Goal: Task Accomplishment & Management: Use online tool/utility

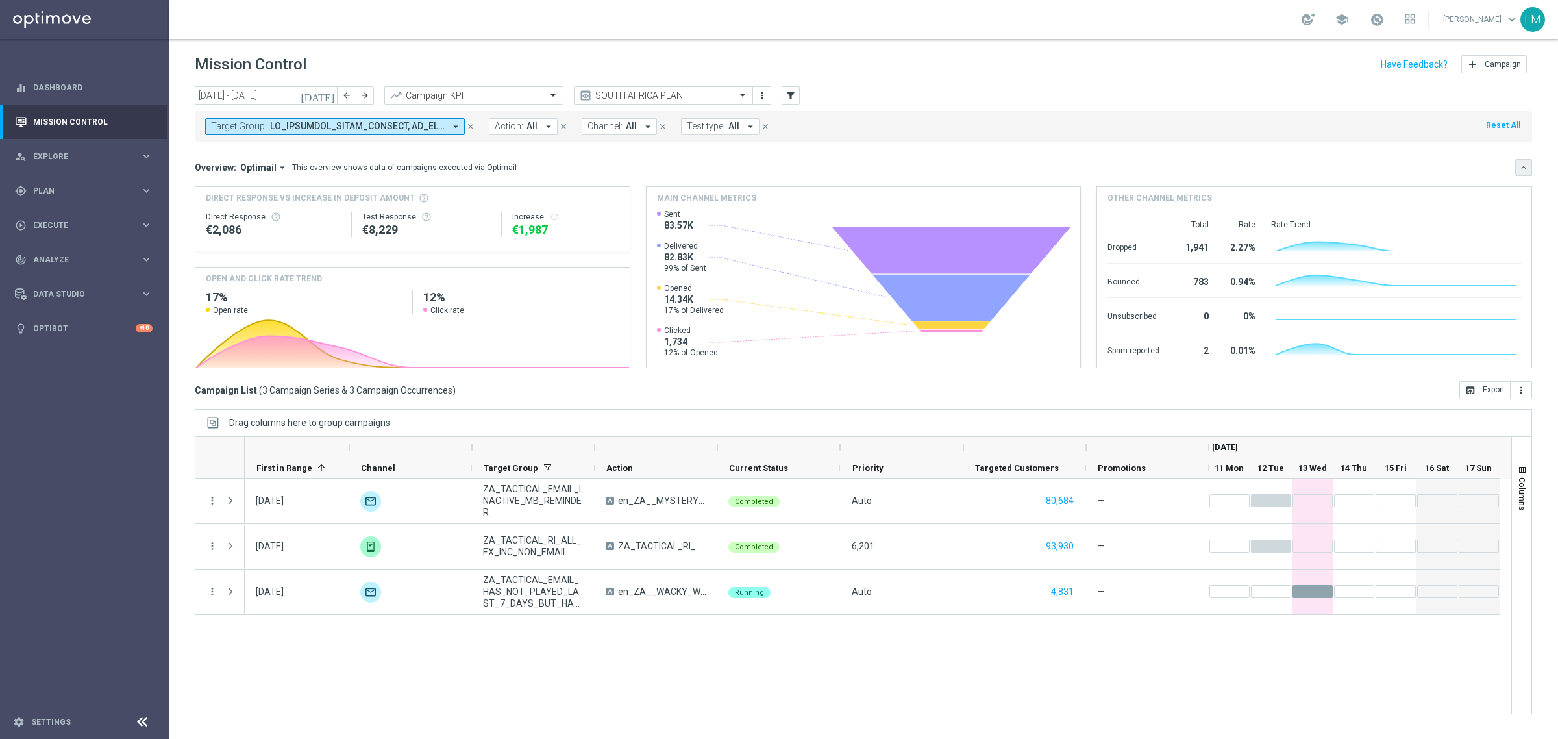
click at [1518, 167] on button "keyboard_arrow_down" at bounding box center [1523, 167] width 17 height 17
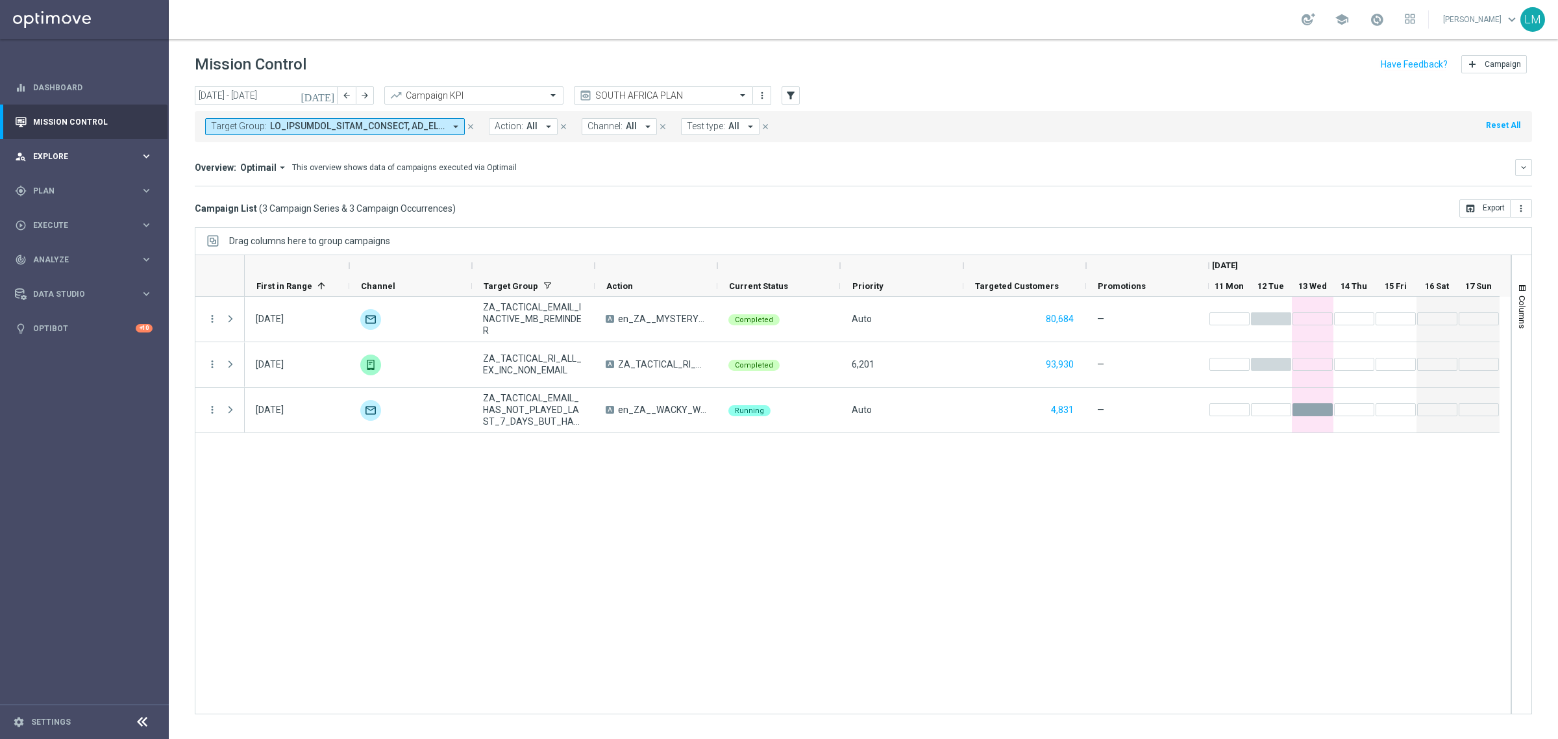
click at [141, 164] on div "person_search Explore keyboard_arrow_right" at bounding box center [83, 156] width 167 height 34
click at [108, 184] on link "Customer Explorer" at bounding box center [84, 183] width 101 height 10
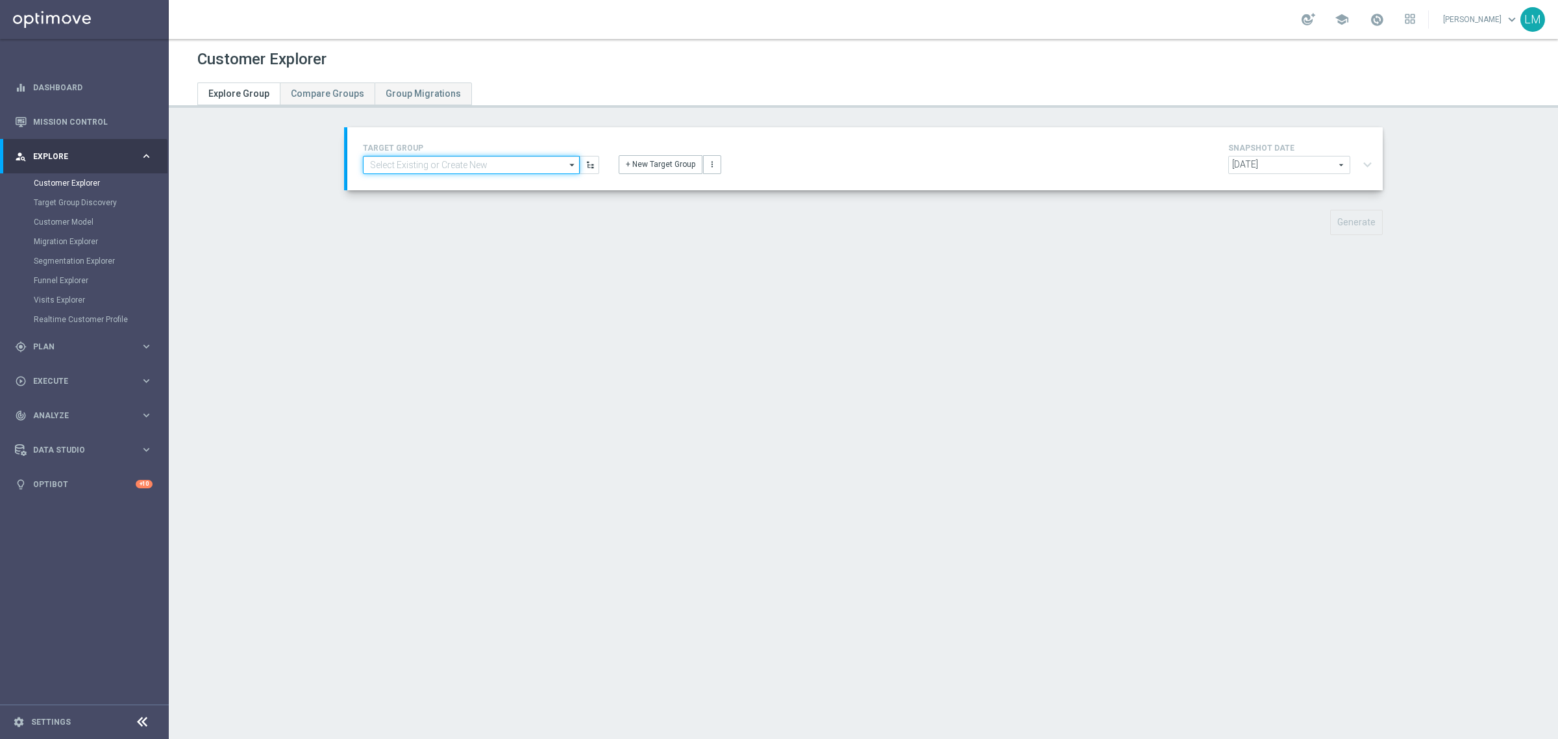
click at [521, 167] on input at bounding box center [471, 165] width 217 height 18
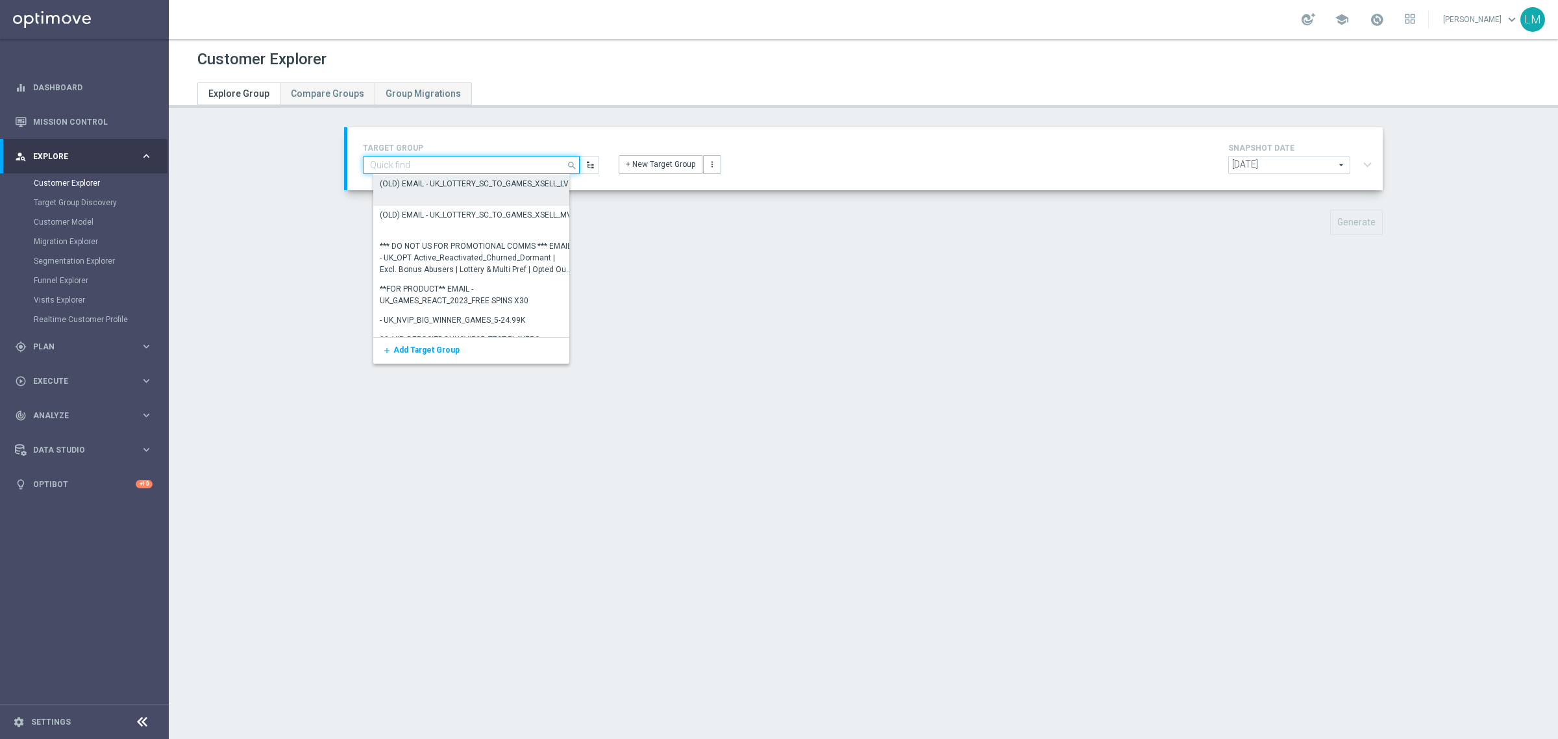
paste input "ZA_TACTICAL_RI_ALL_EX_INC_NON_EMAIL"
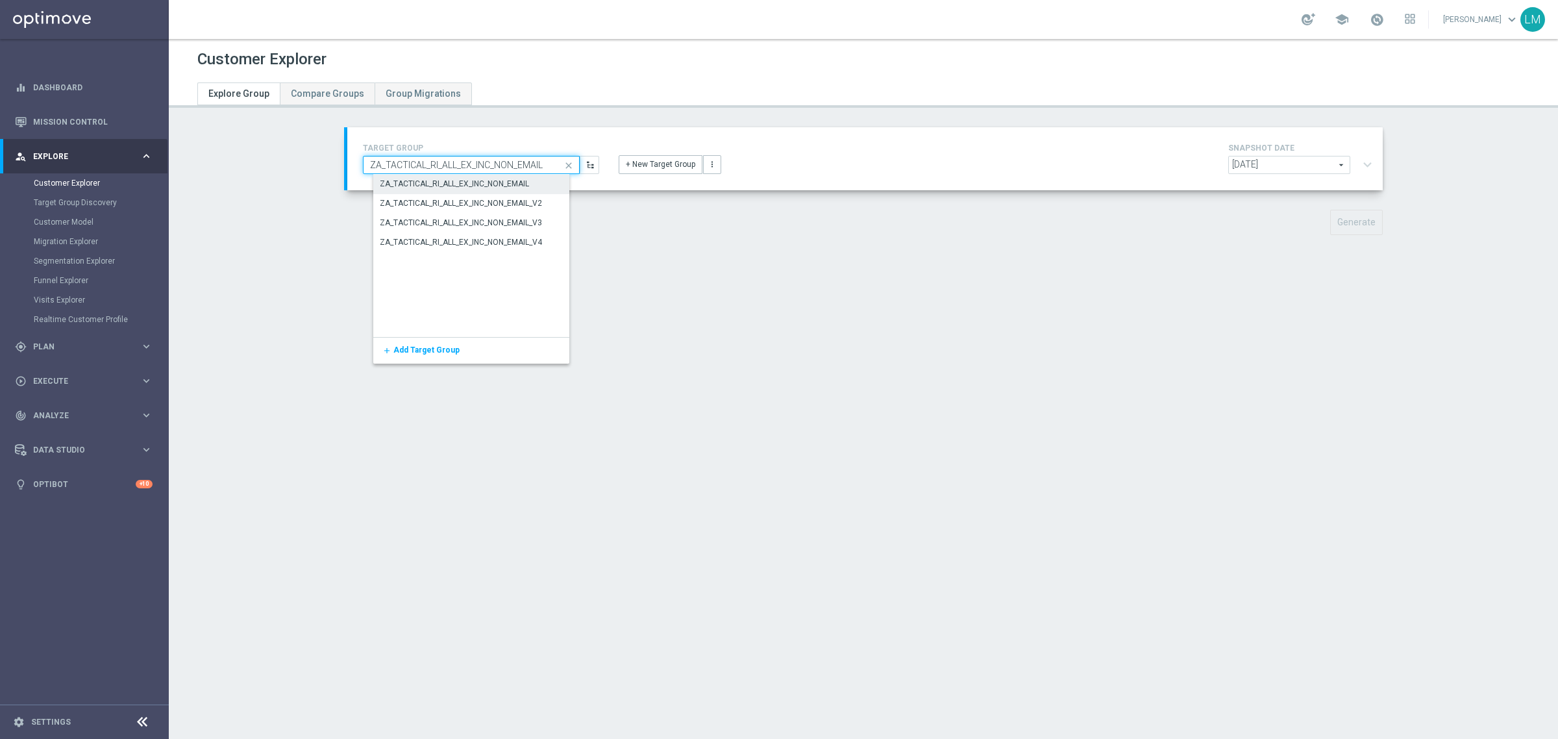
type input "ZA_TACTICAL_RI_ALL_EX_INC_NON_EMAIL"
click at [498, 188] on div "ZA_TACTICAL_RI_ALL_EX_INC_NON_EMAIL" at bounding box center [454, 185] width 149 height 12
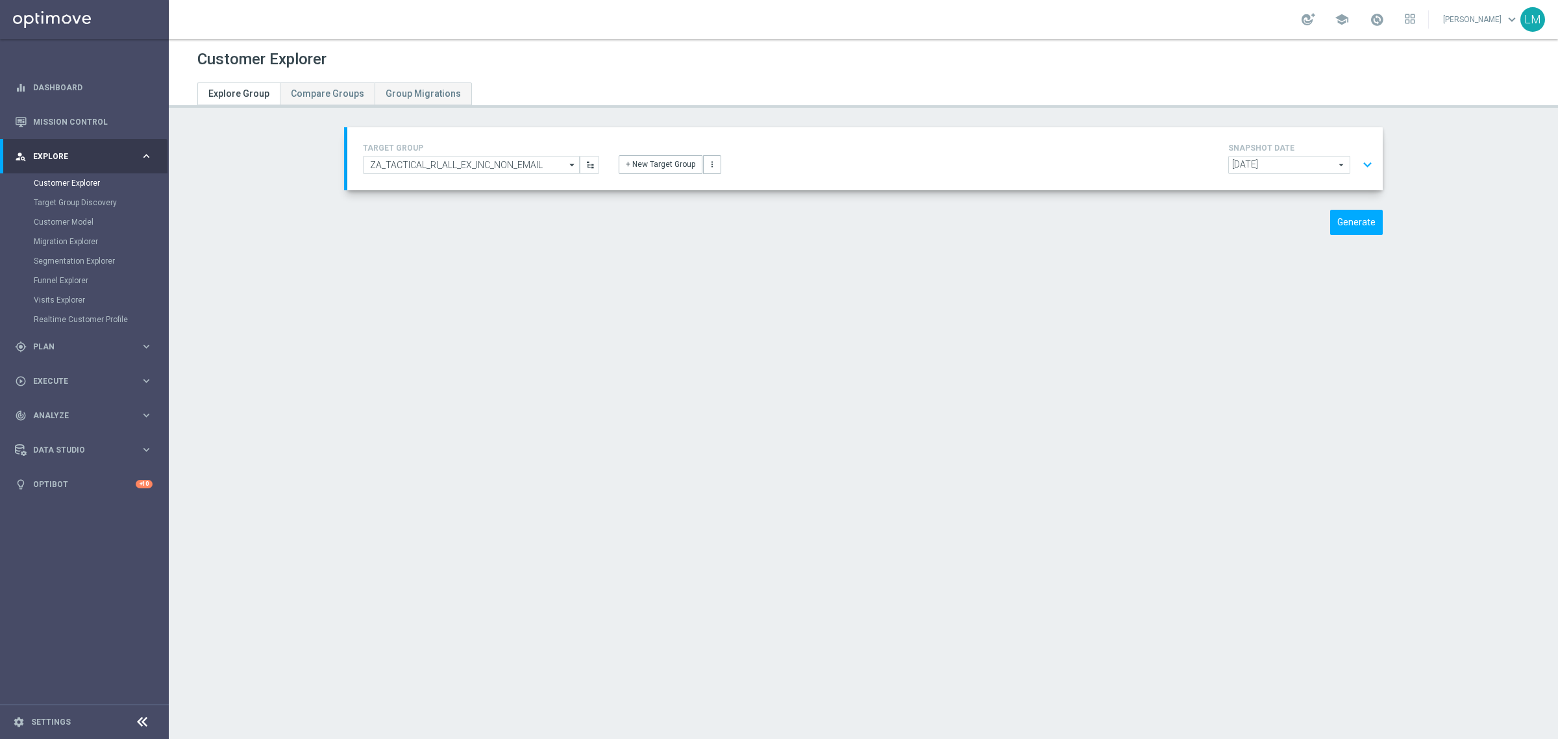
click at [1358, 169] on button "expand_more" at bounding box center [1367, 165] width 19 height 25
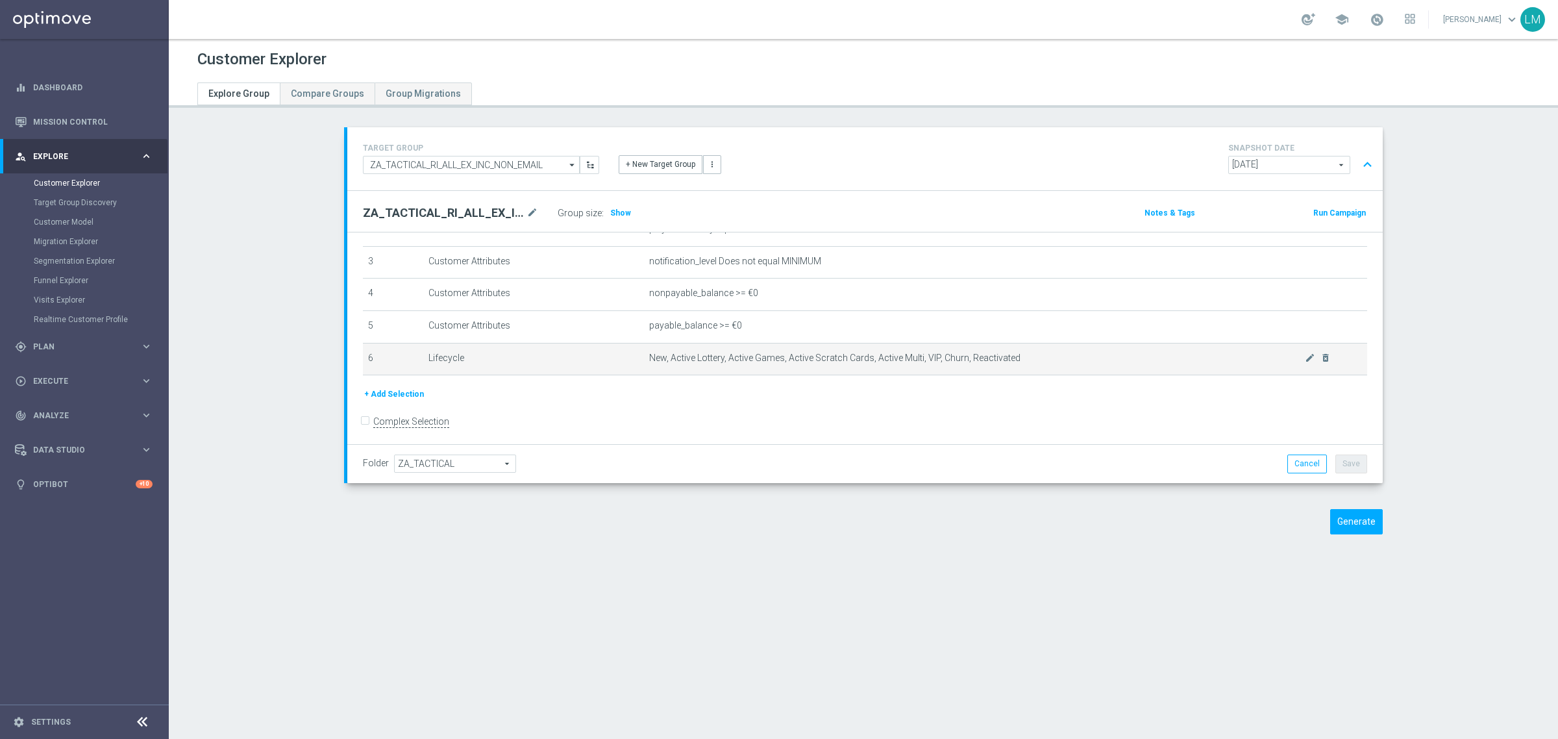
scroll to position [101, 0]
click at [1320, 354] on icon "delete_forever" at bounding box center [1325, 353] width 10 height 10
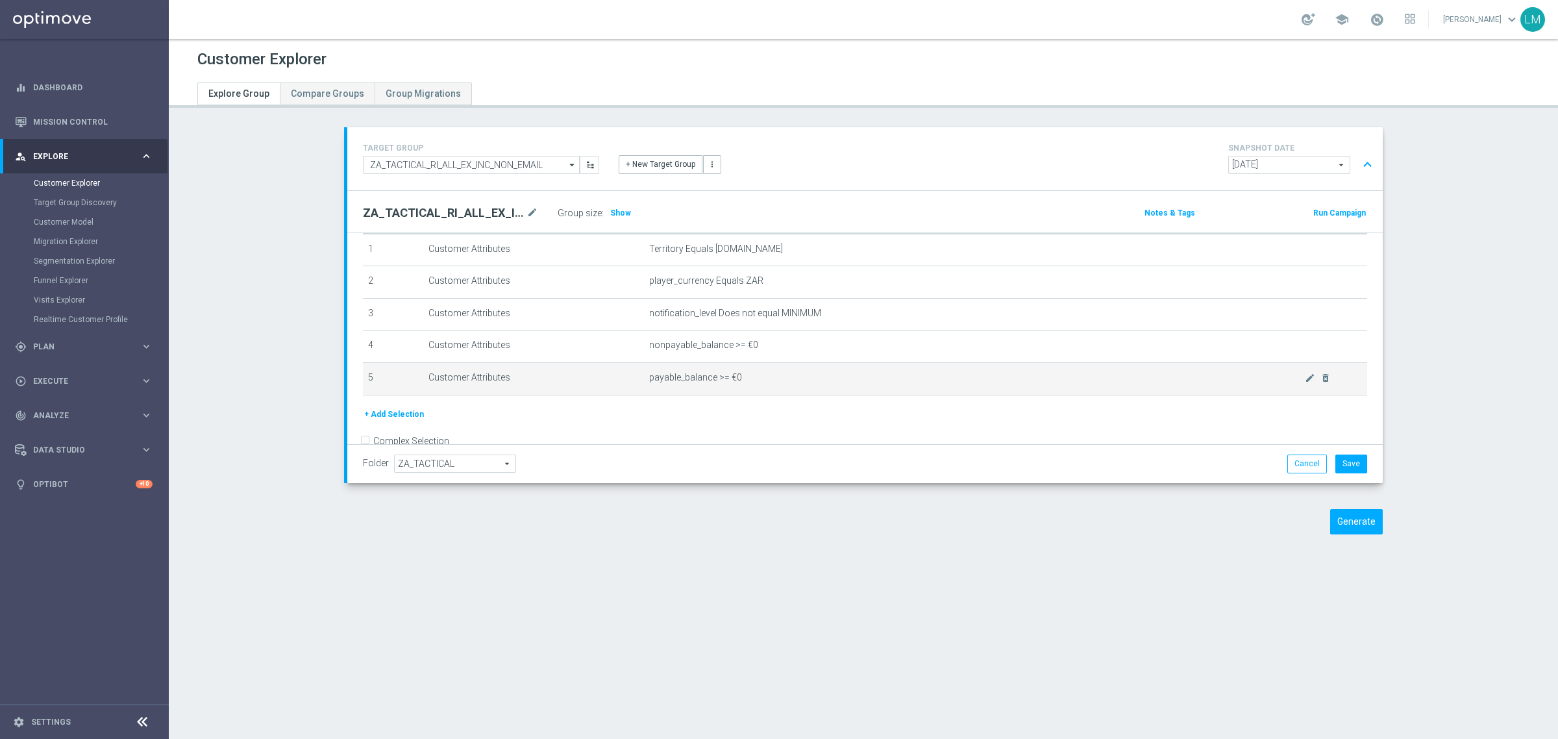
scroll to position [68, 0]
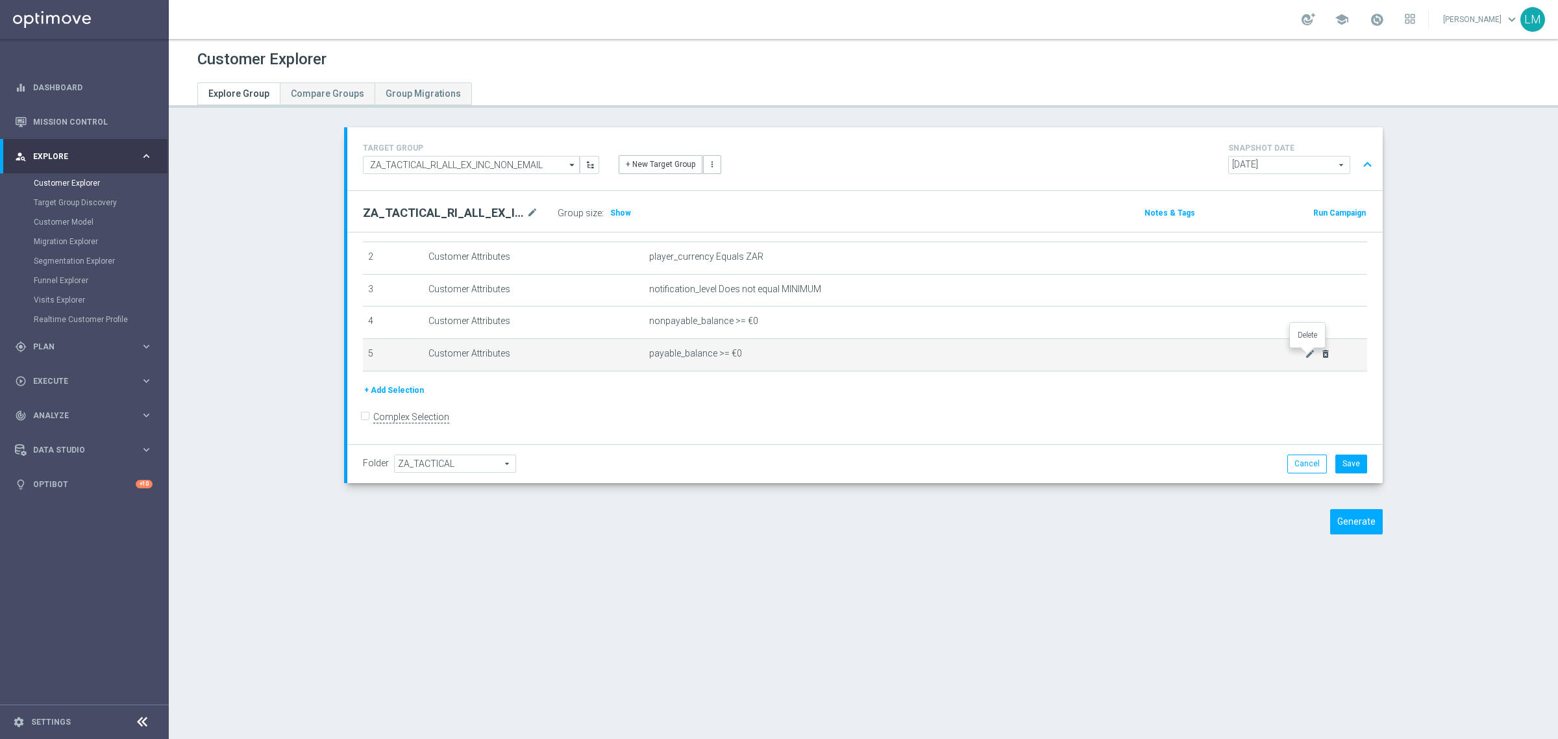
click at [1320, 359] on icon "delete_forever" at bounding box center [1325, 354] width 10 height 10
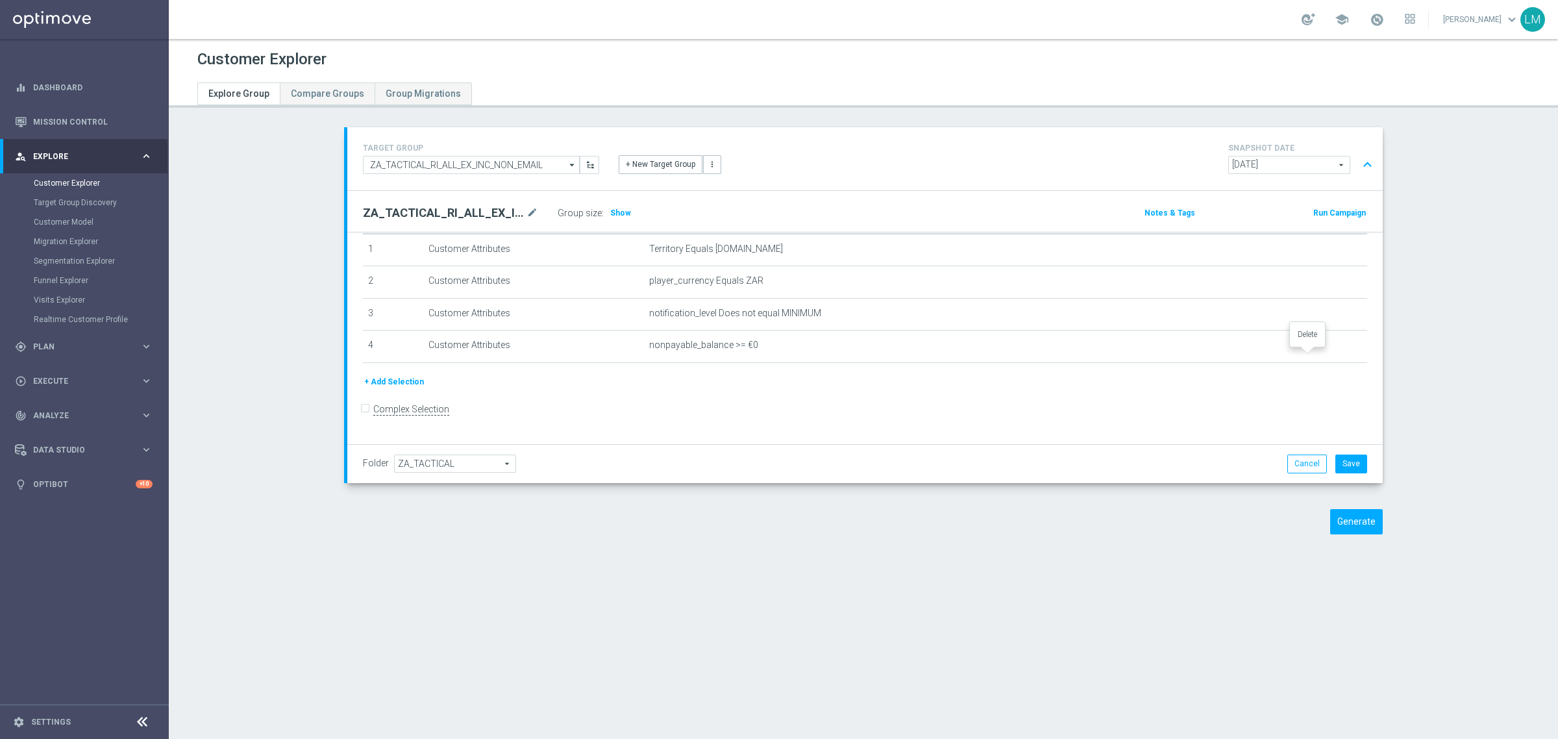
scroll to position [36, 0]
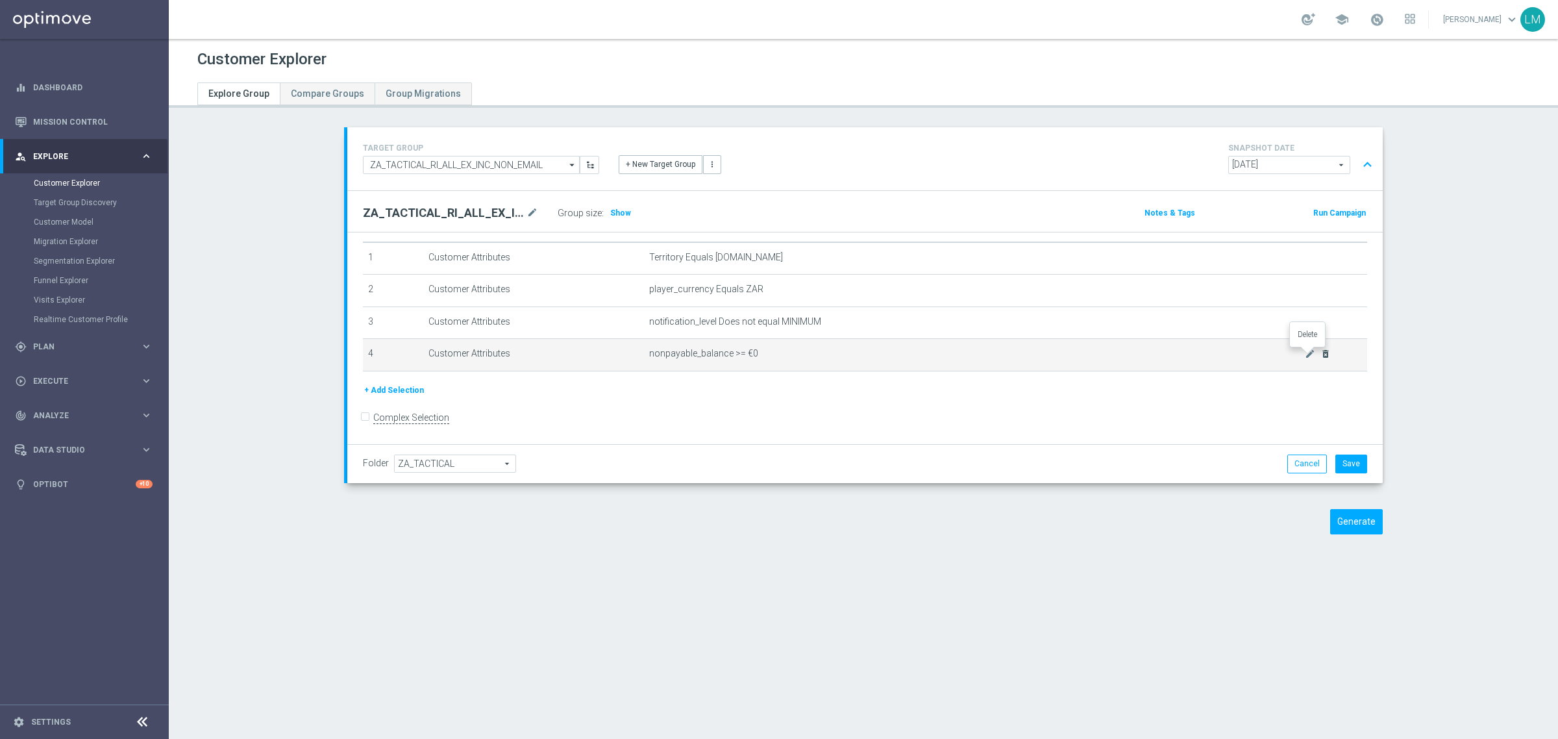
click at [1320, 357] on icon "delete_forever" at bounding box center [1325, 354] width 10 height 10
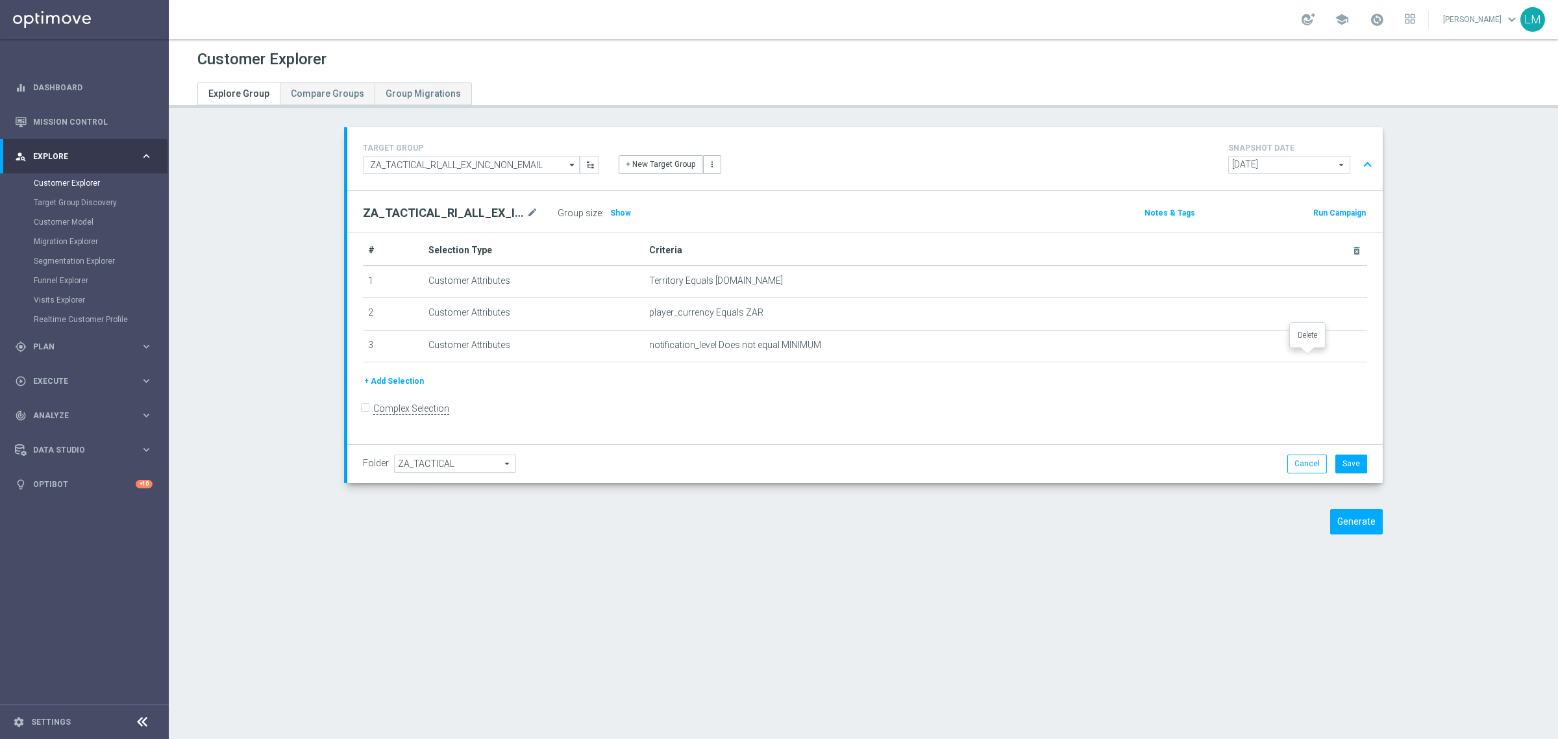
scroll to position [2, 0]
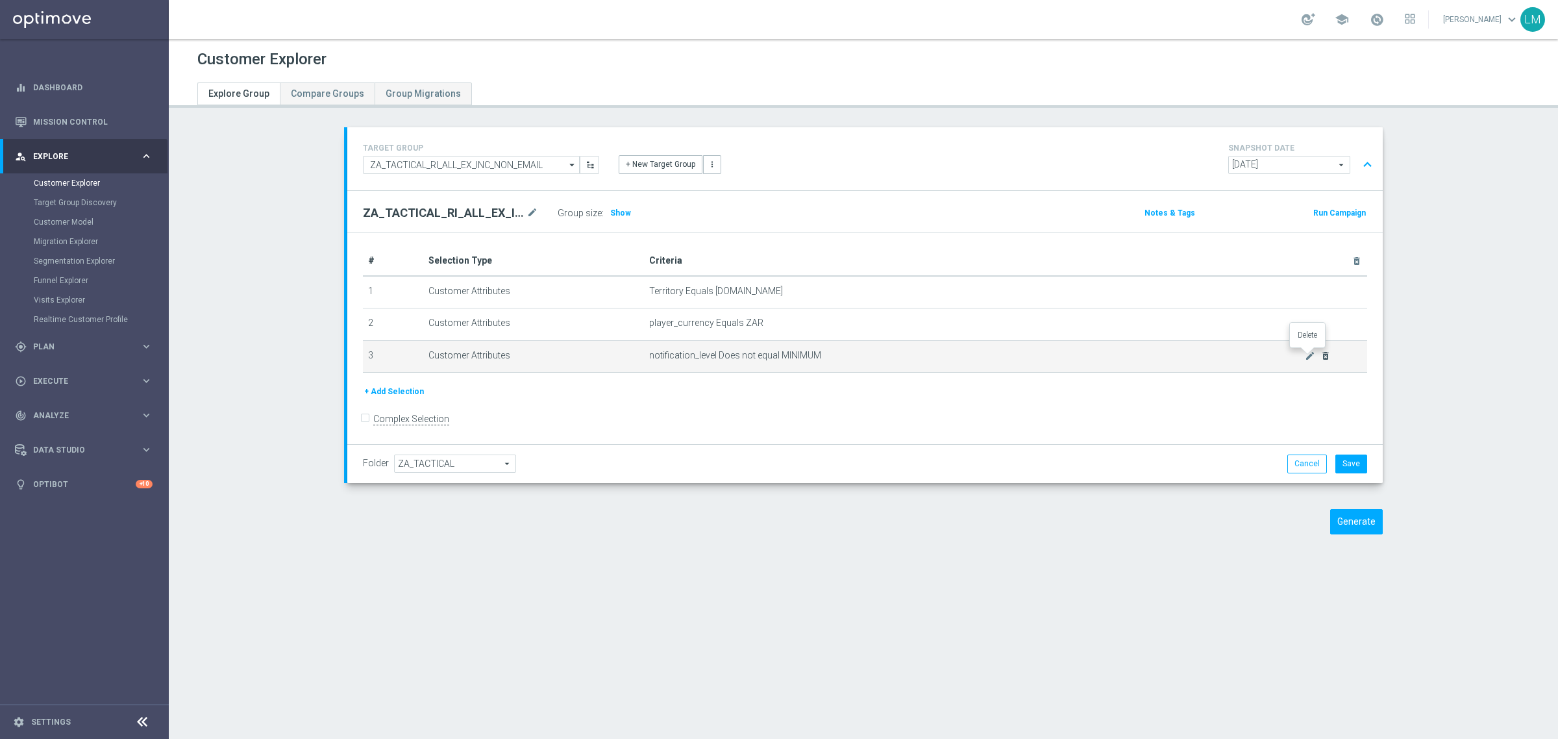
click at [1320, 358] on icon "delete_forever" at bounding box center [1325, 356] width 10 height 10
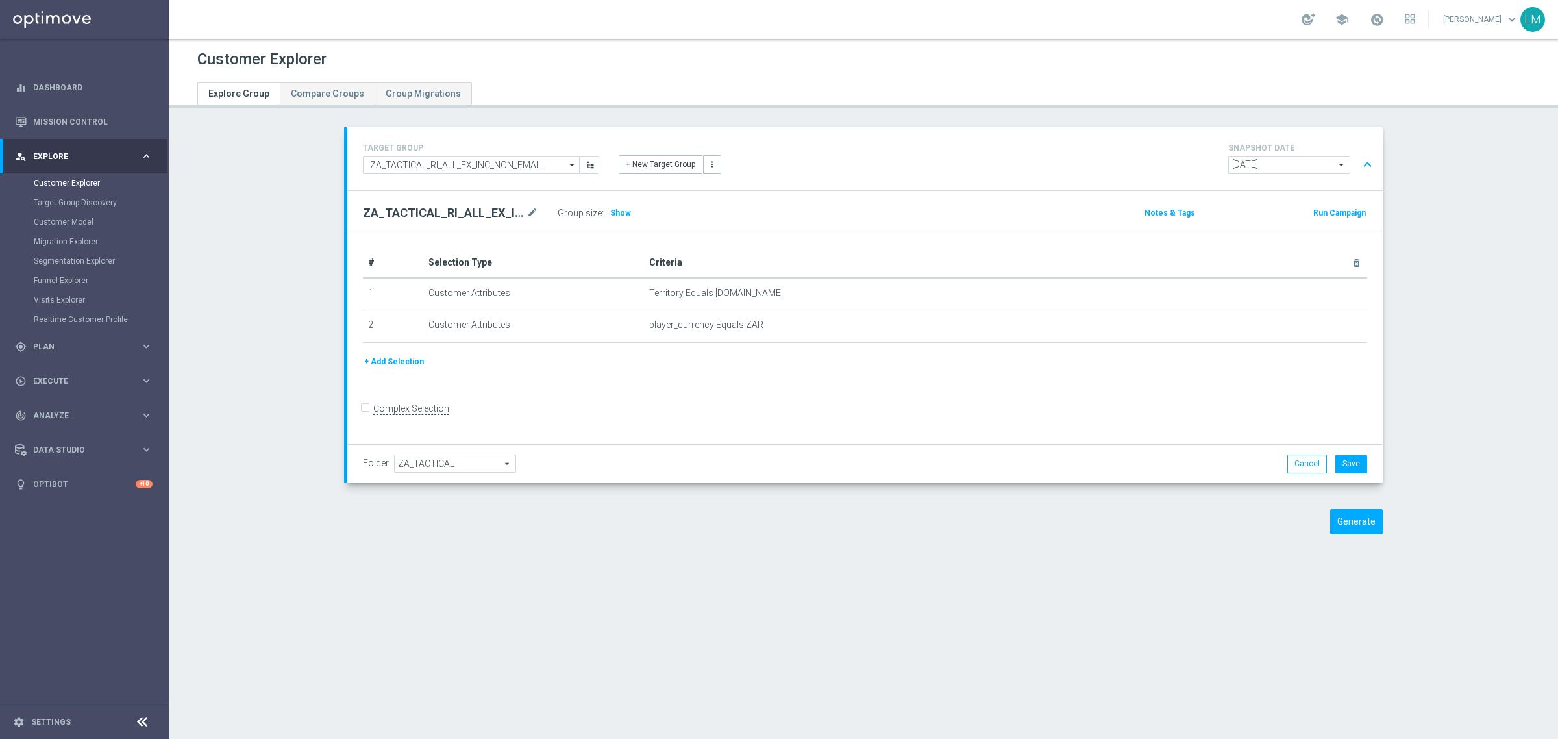
scroll to position [0, 0]
click at [402, 362] on button "+ Add Selection" at bounding box center [394, 361] width 62 height 14
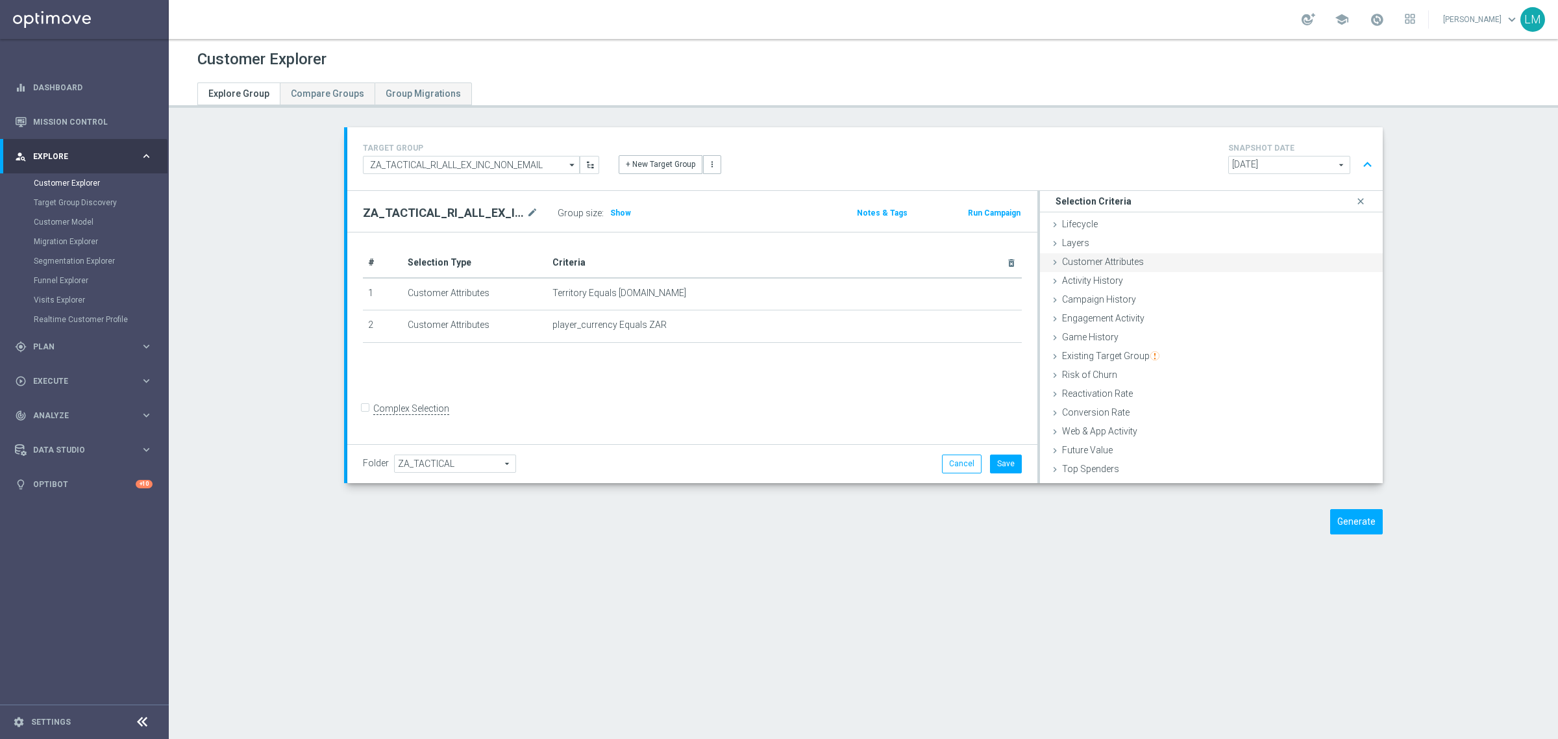
click at [1107, 262] on span "Customer Attributes" at bounding box center [1103, 261] width 82 height 10
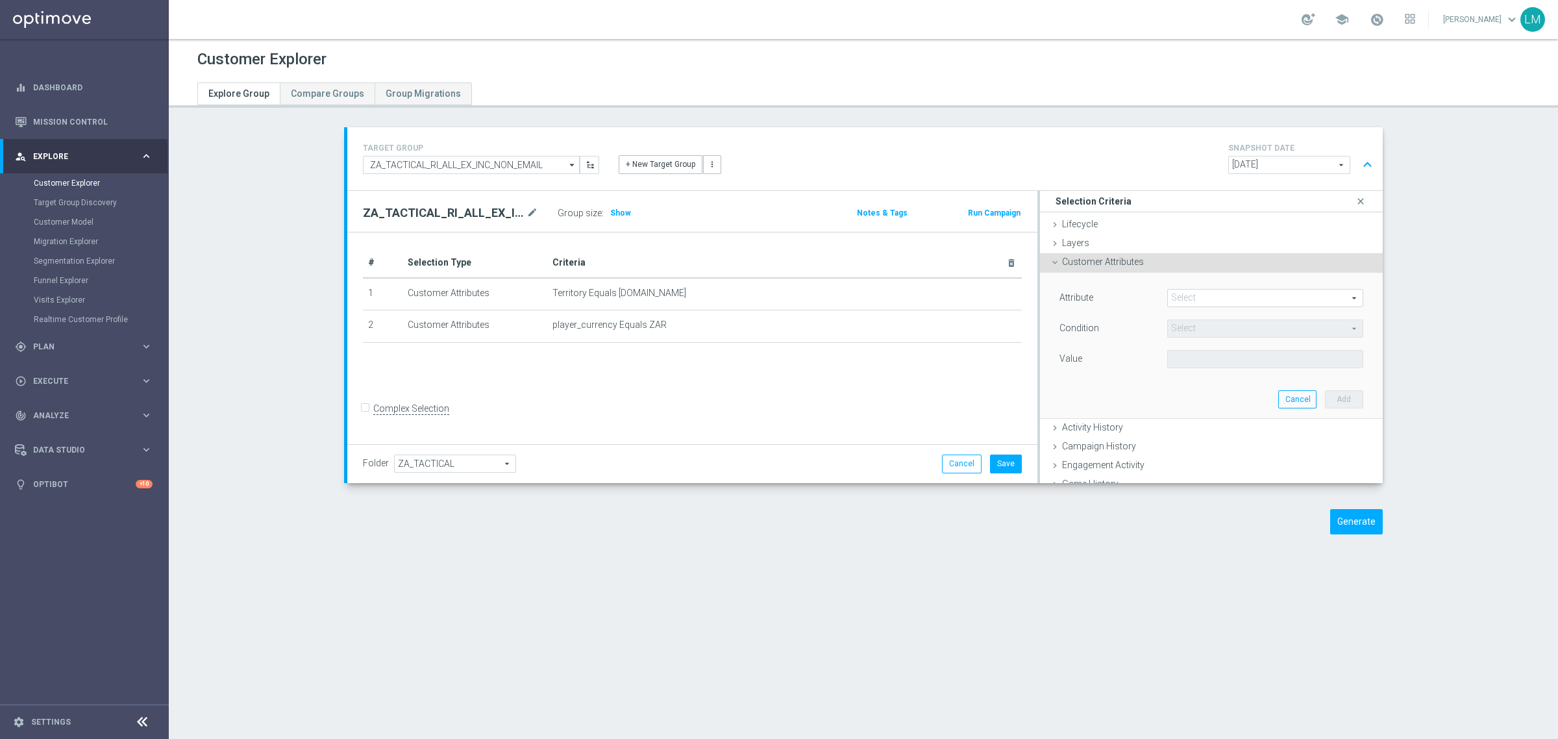
click at [1202, 301] on span at bounding box center [1265, 298] width 195 height 17
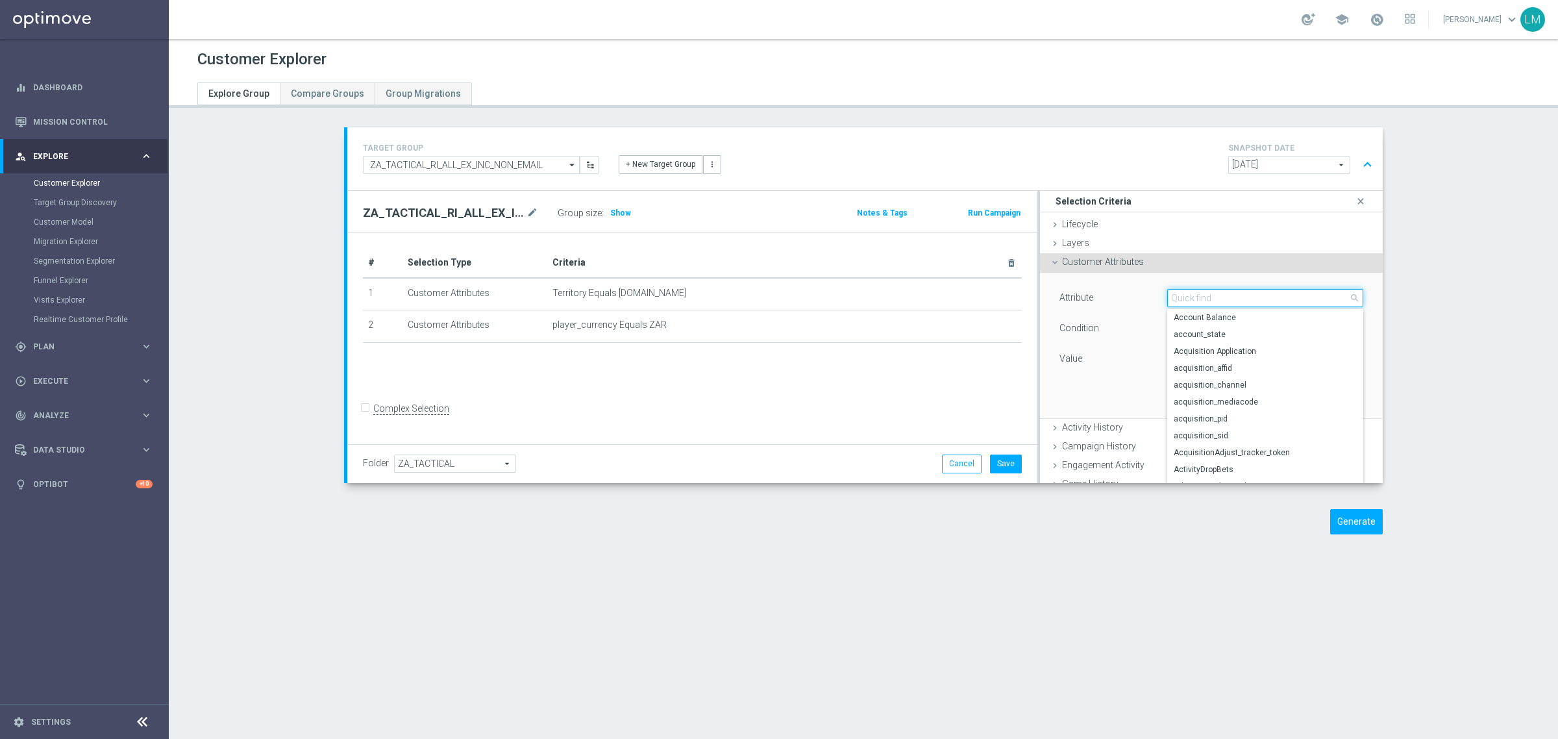
click at [1202, 302] on input "search" at bounding box center [1265, 298] width 196 height 18
type input "first"
click at [1234, 345] on span "first_deposit_date" at bounding box center [1265, 346] width 183 height 10
type input "first_deposit_date"
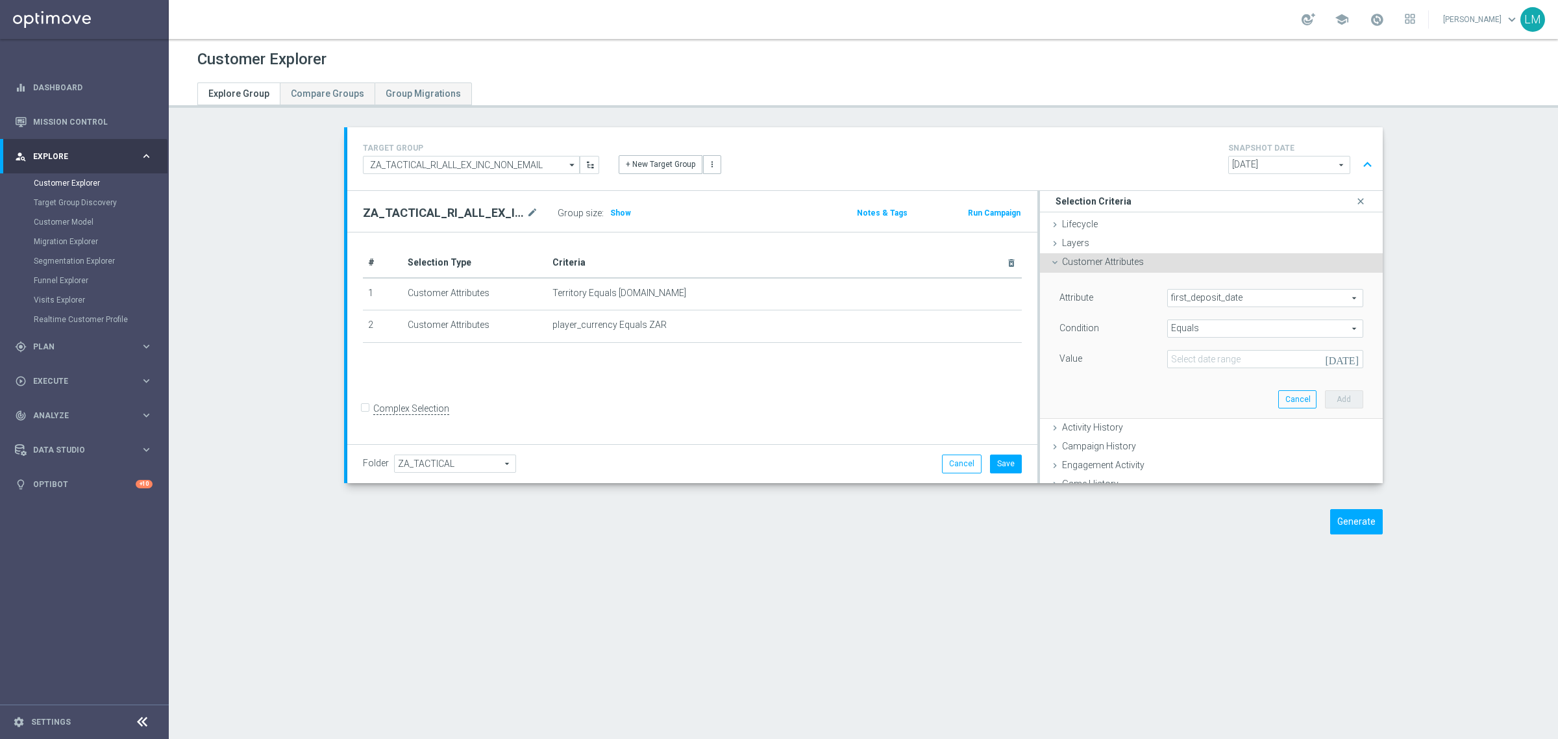
click at [1218, 323] on span "Equals" at bounding box center [1265, 328] width 195 height 17
click at [1195, 381] on span "Between" at bounding box center [1265, 382] width 183 height 10
type input "Between"
click at [1334, 359] on icon "[DATE]" at bounding box center [1343, 359] width 35 height 12
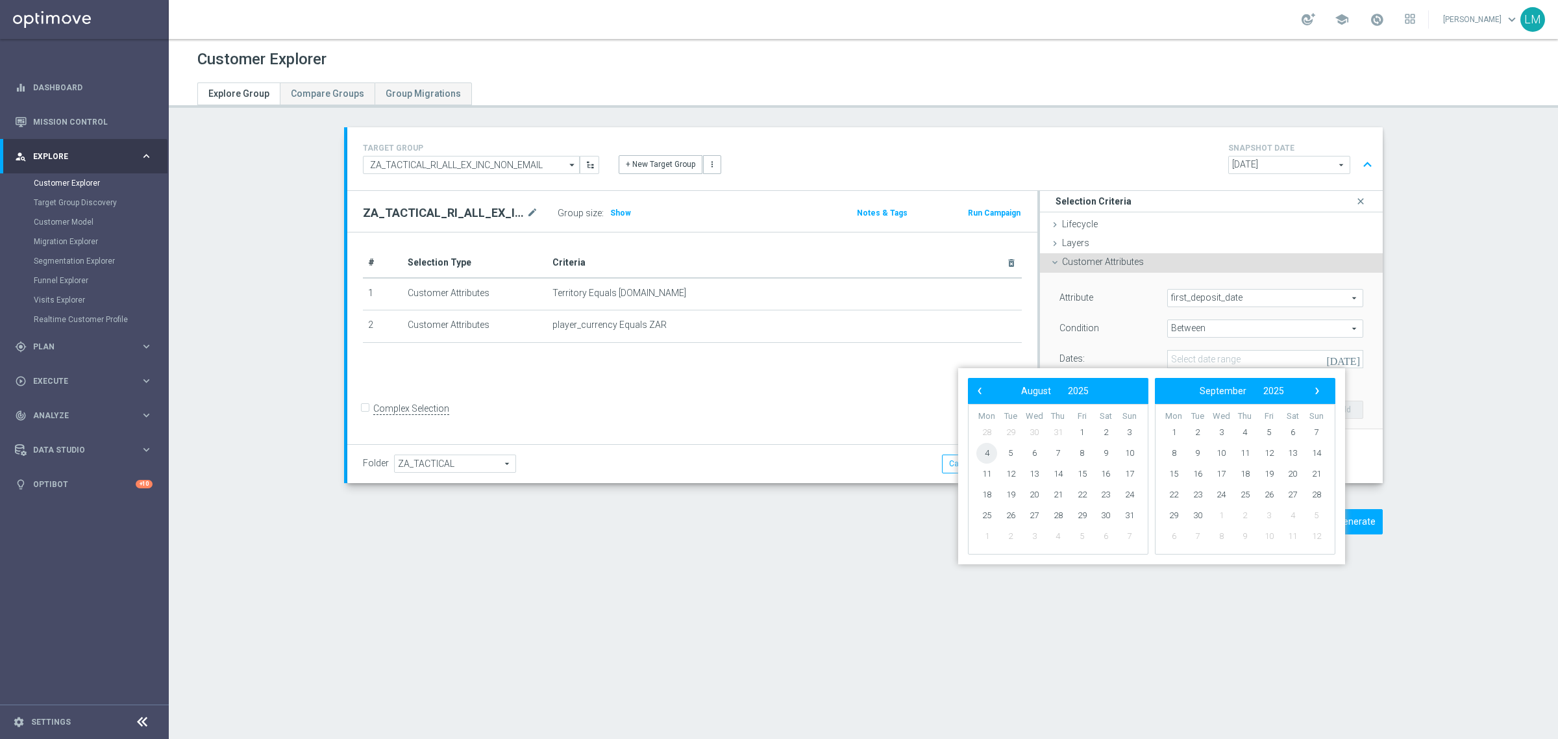
click at [988, 454] on span "4" at bounding box center [986, 453] width 21 height 21
click at [1137, 454] on span "10" at bounding box center [1129, 453] width 21 height 21
type input "[DATE] - [DATE]"
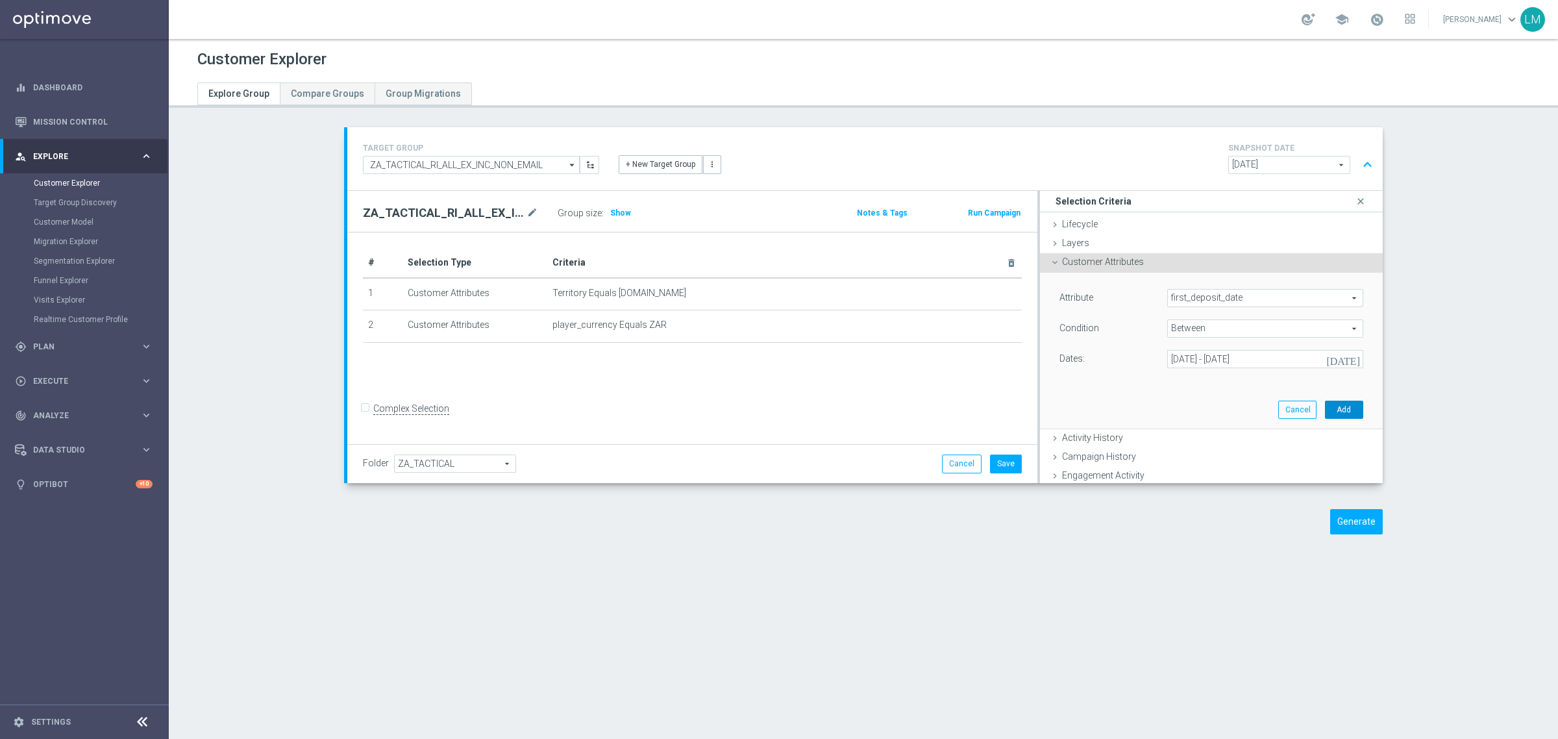
click at [1339, 413] on button "Add" at bounding box center [1344, 410] width 38 height 18
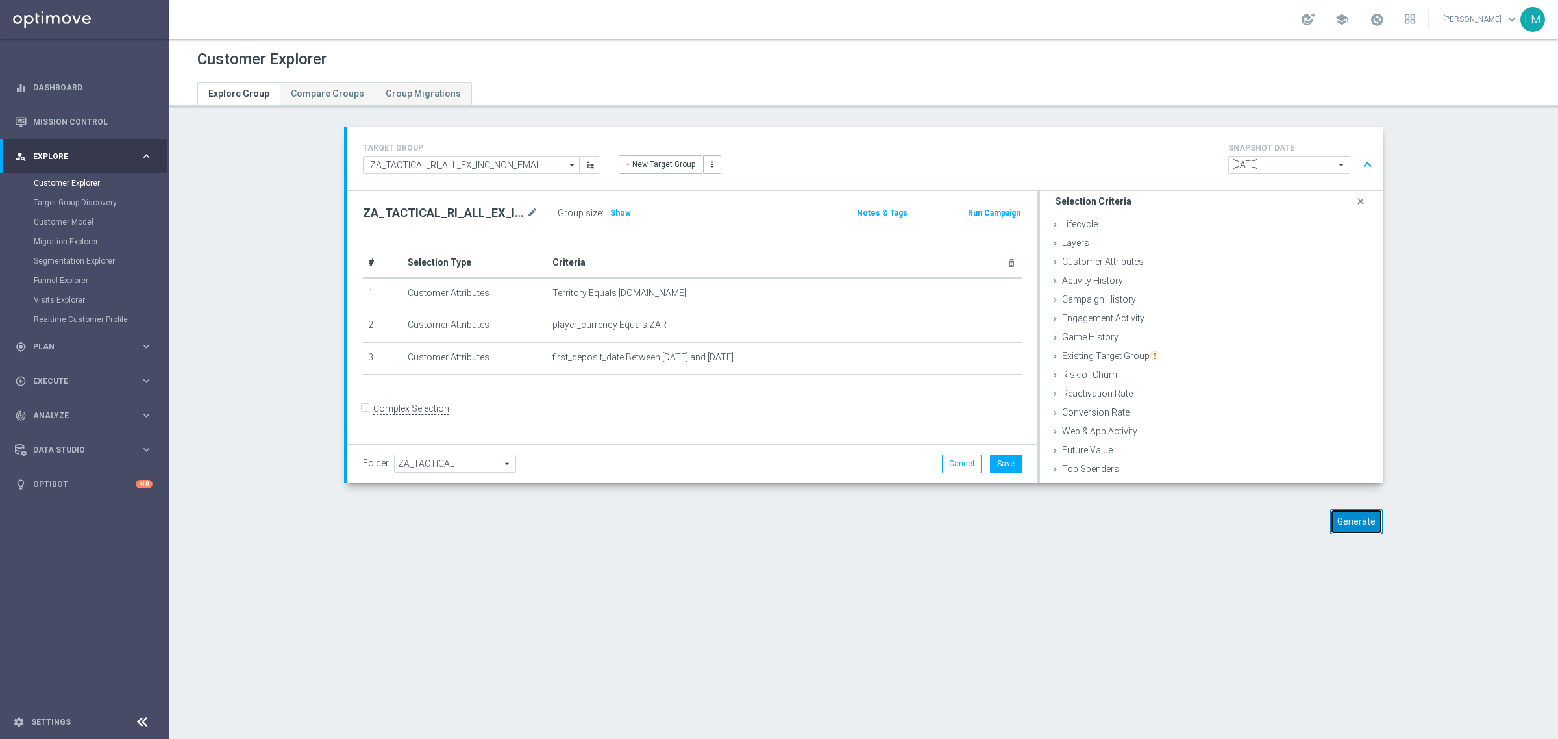
click at [1342, 510] on button "Generate" at bounding box center [1356, 521] width 53 height 25
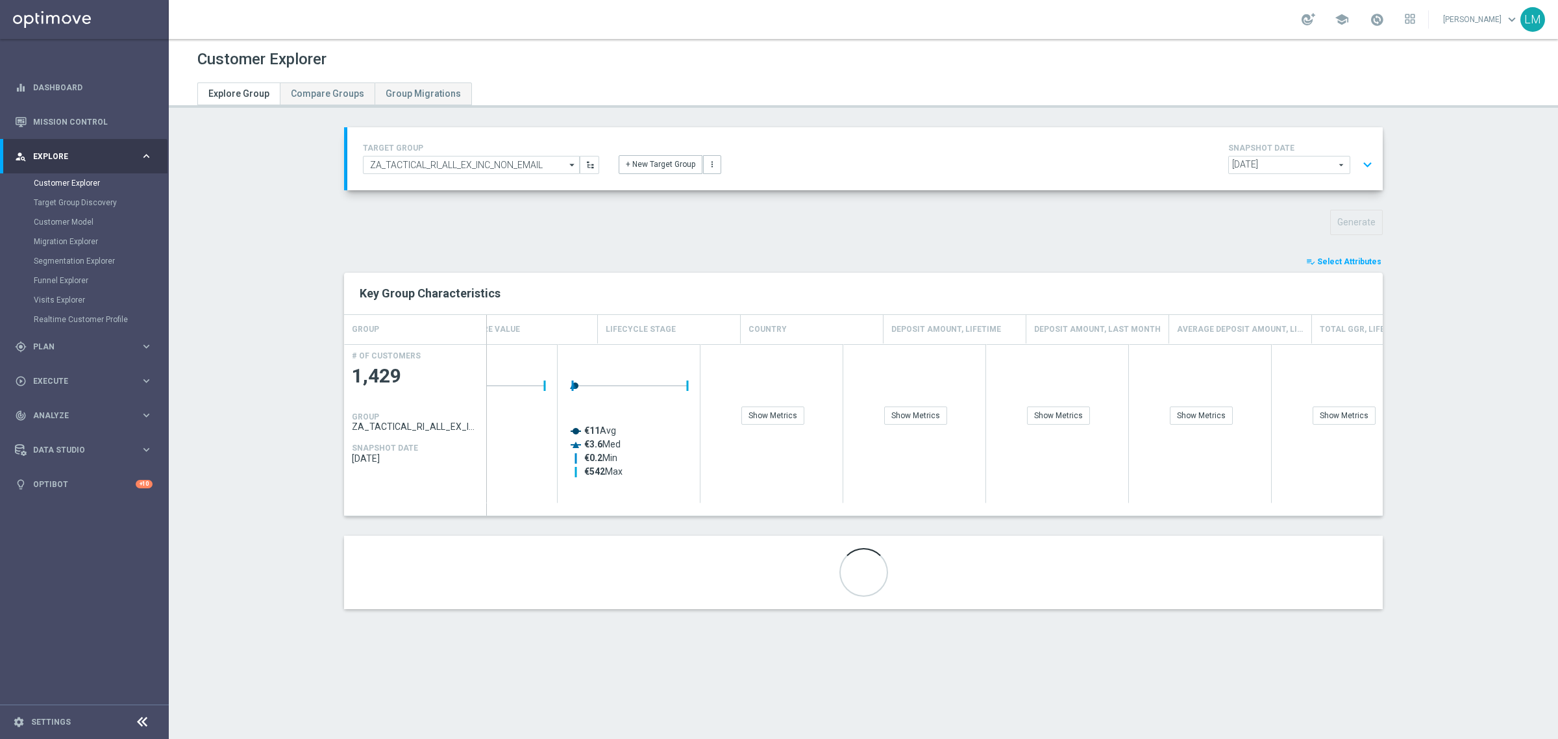
scroll to position [0, 0]
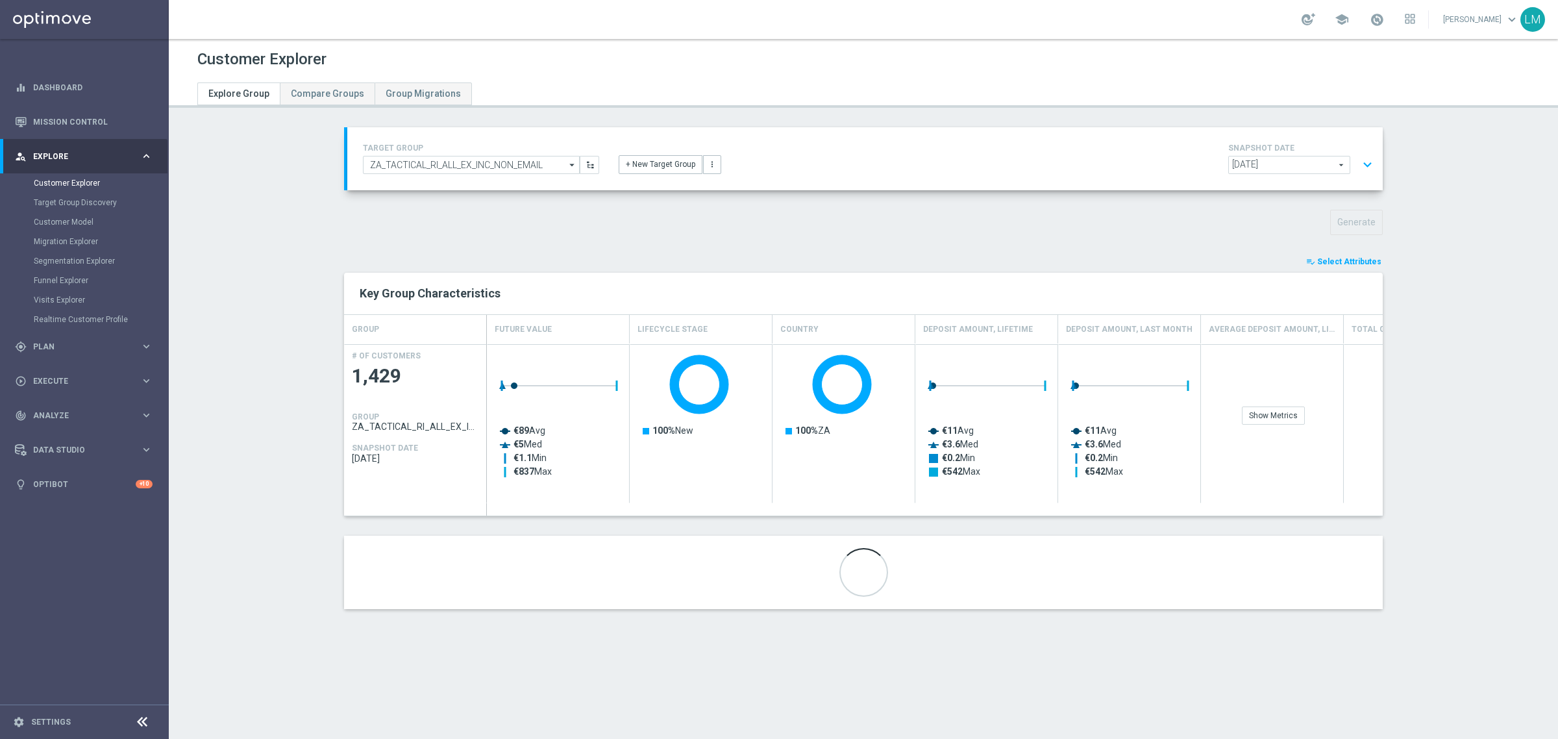
click at [1370, 167] on button "expand_more" at bounding box center [1367, 165] width 19 height 25
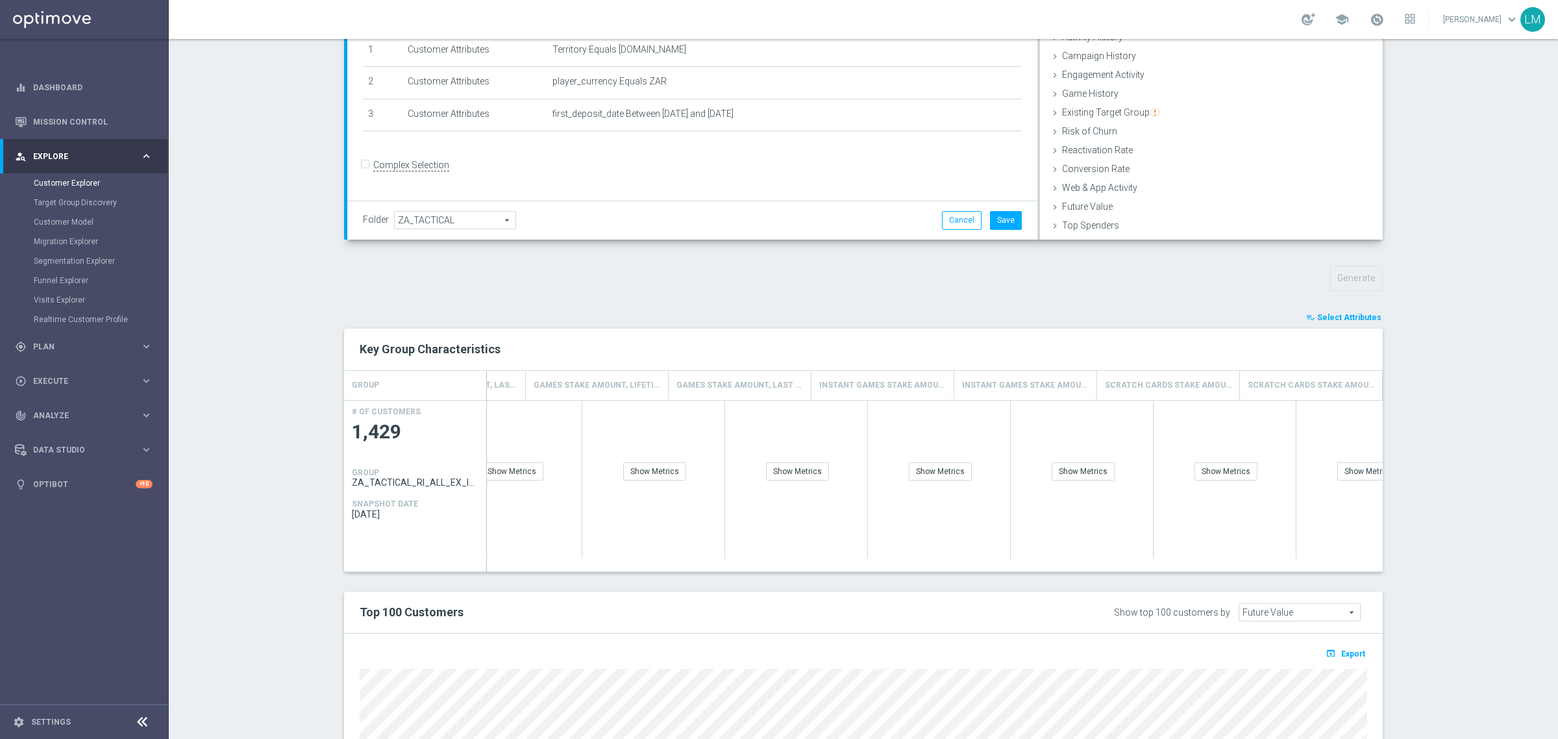
scroll to position [0, 2817]
click at [722, 471] on div "Show Metrics" at bounding box center [741, 471] width 63 height 18
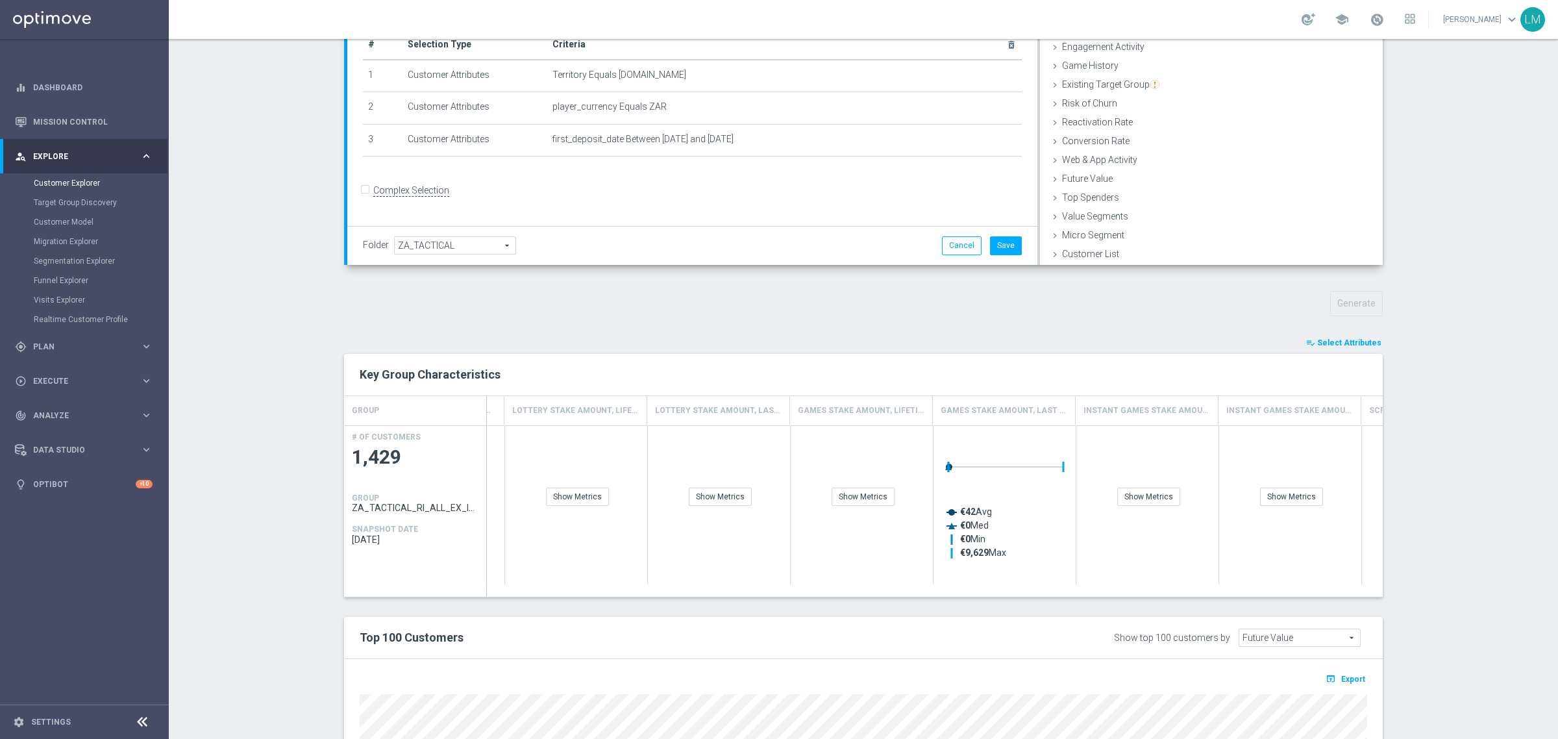
scroll to position [243, 0]
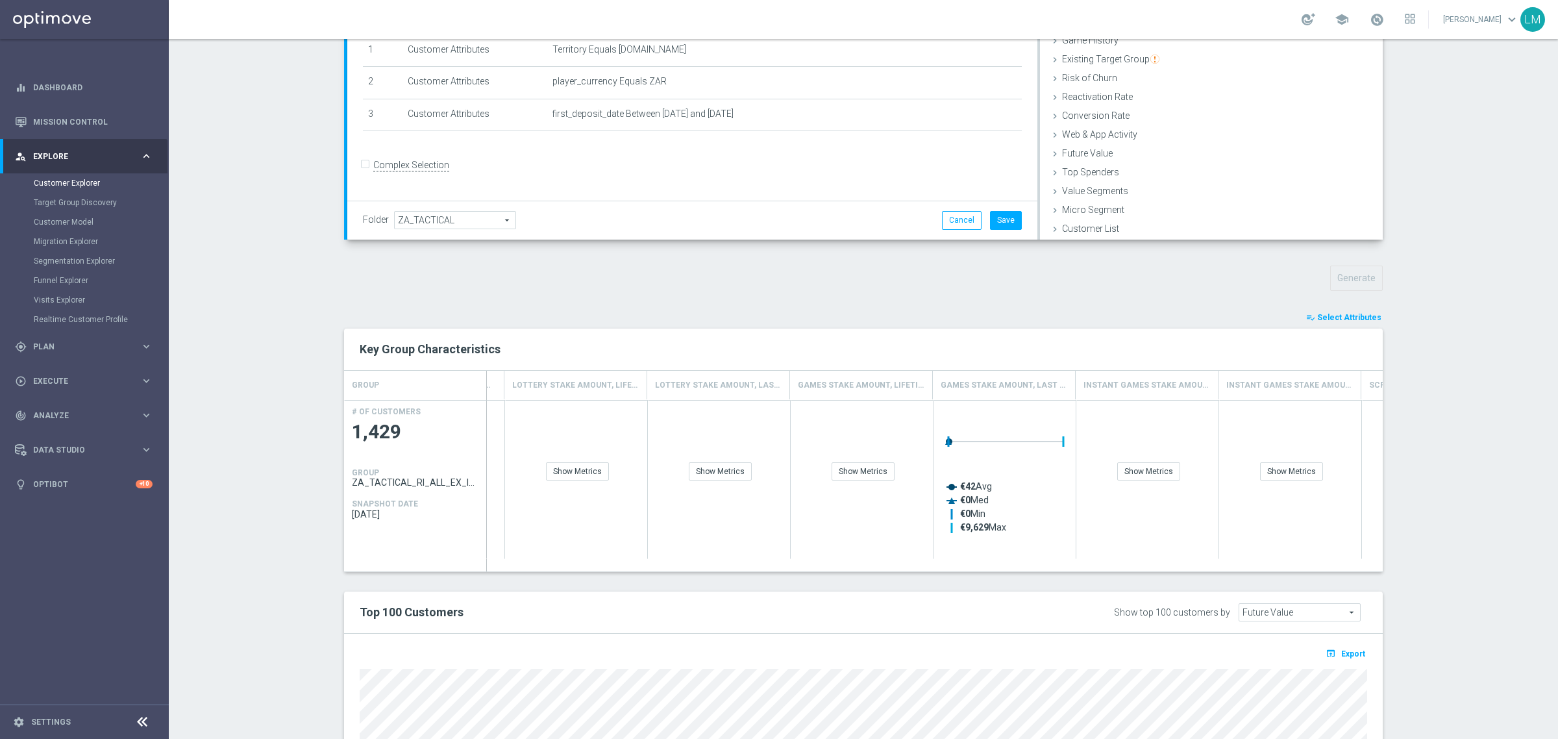
click at [1326, 323] on button "playlist_add_check Select Attributes" at bounding box center [1344, 317] width 78 height 14
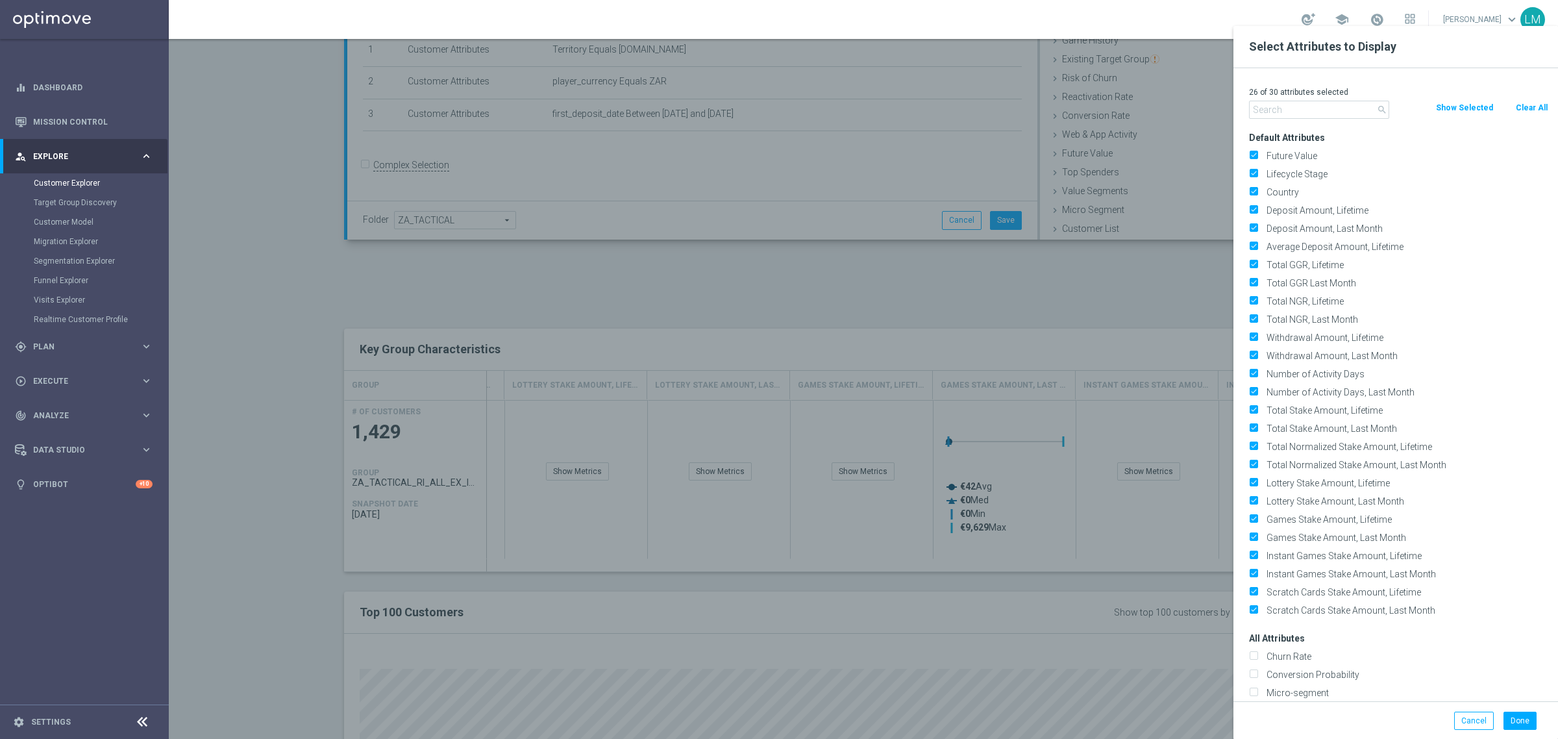
click at [1309, 115] on input "text" at bounding box center [1319, 110] width 140 height 18
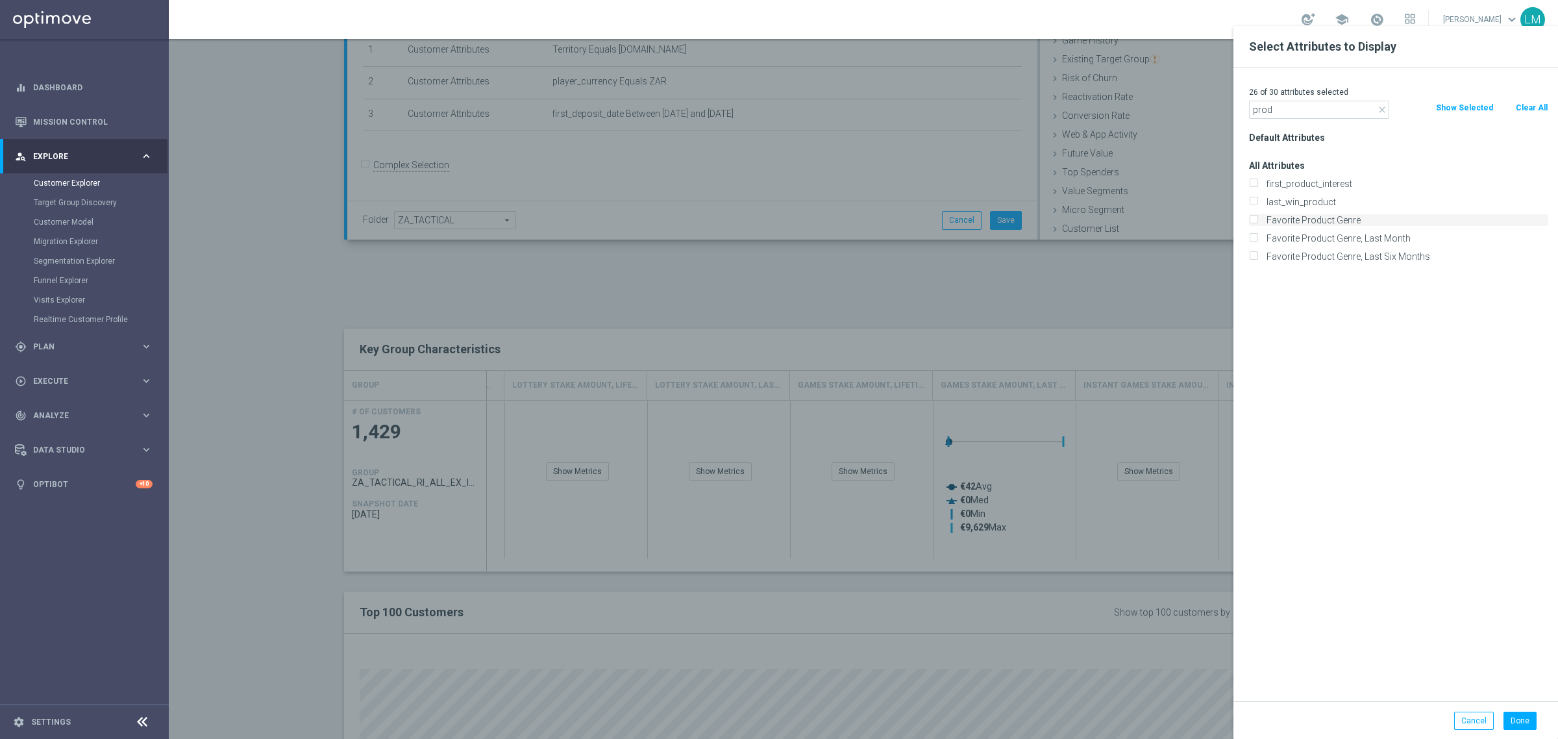
type input "prod"
click at [1388, 225] on label "Favorite Product Genre" at bounding box center [1405, 220] width 286 height 12
click at [1257, 225] on input "Favorite Product Genre" at bounding box center [1253, 221] width 8 height 8
checkbox input "true"
click at [1527, 718] on button "Done" at bounding box center [1519, 720] width 33 height 18
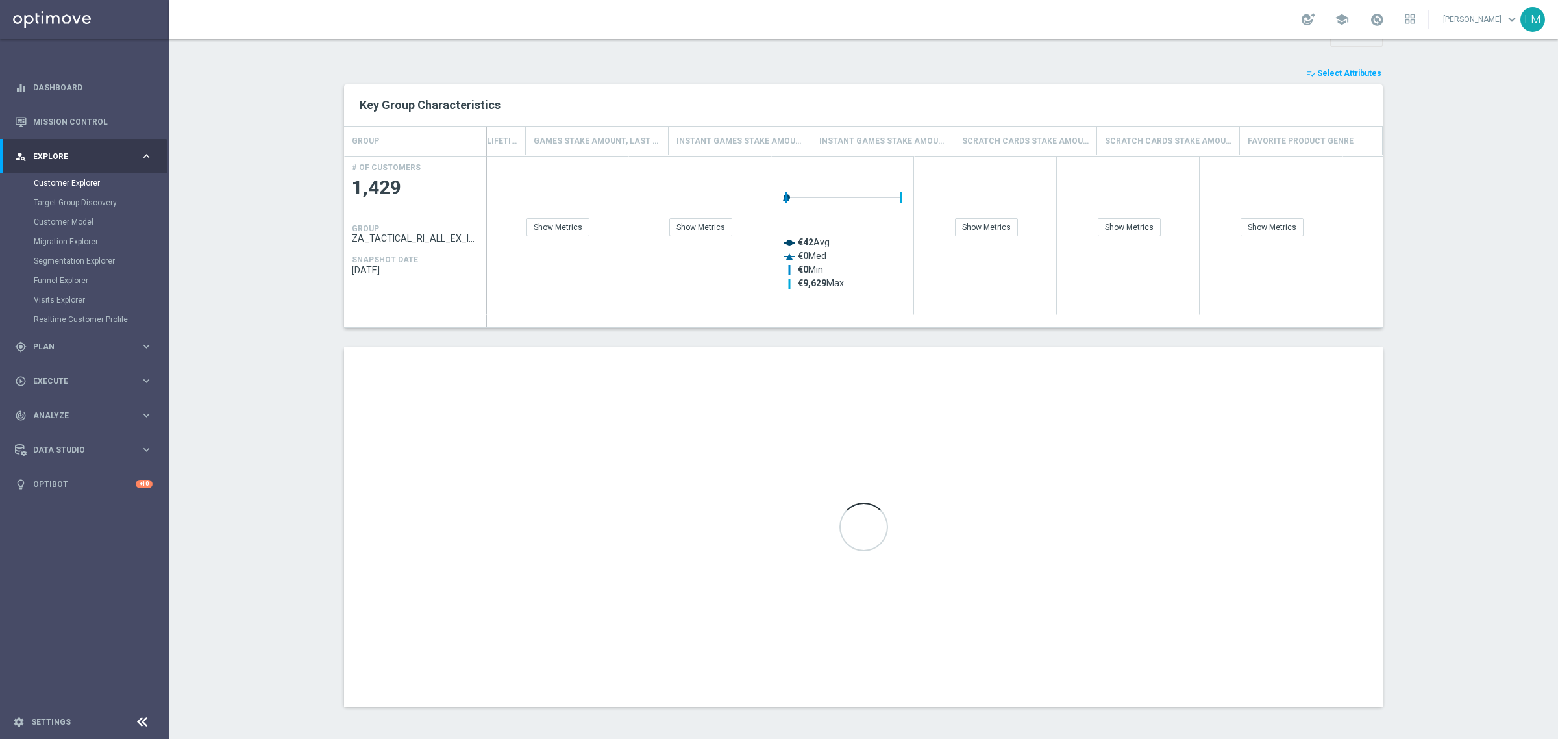
scroll to position [0, 2960]
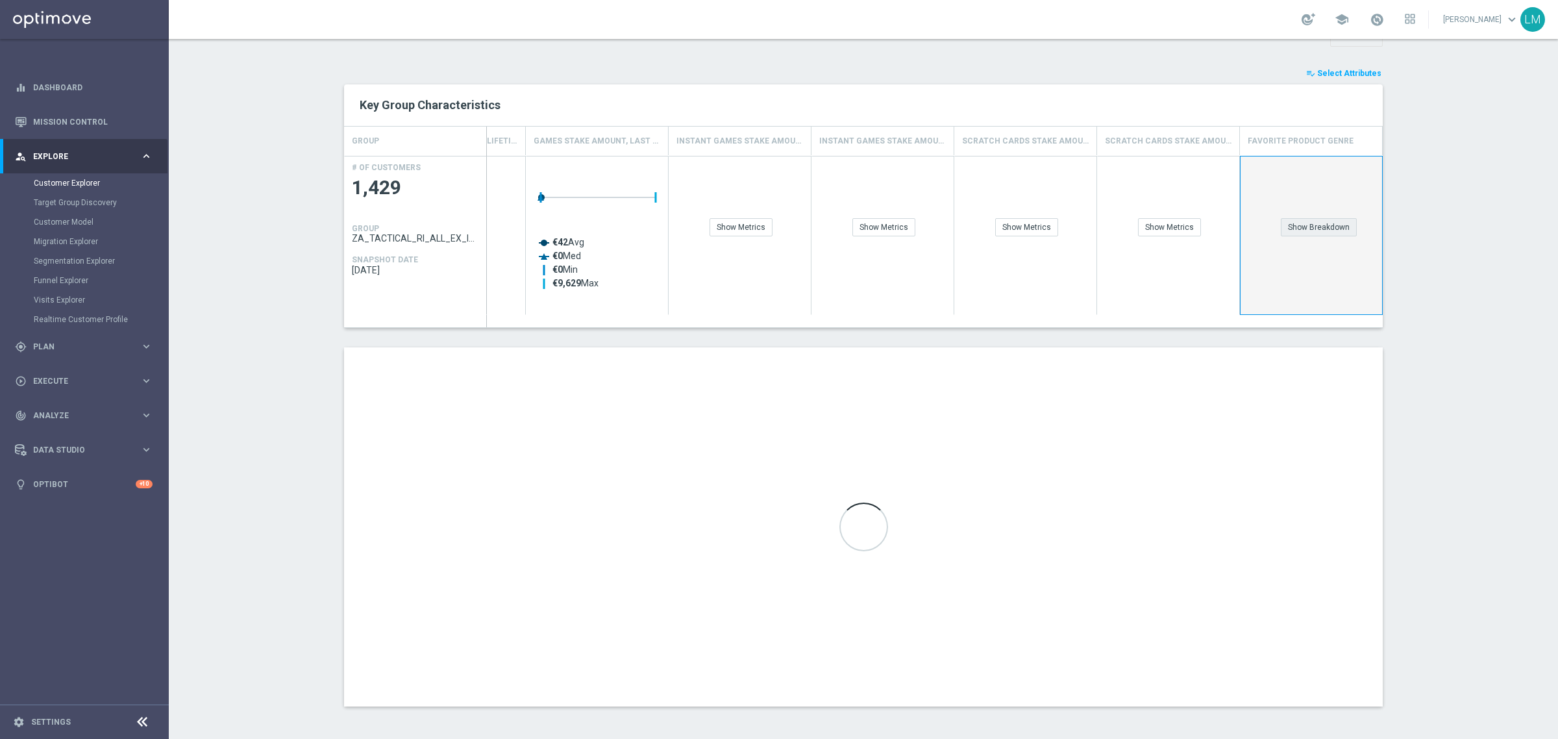
click at [1305, 226] on div "Show Breakdown" at bounding box center [1319, 227] width 76 height 18
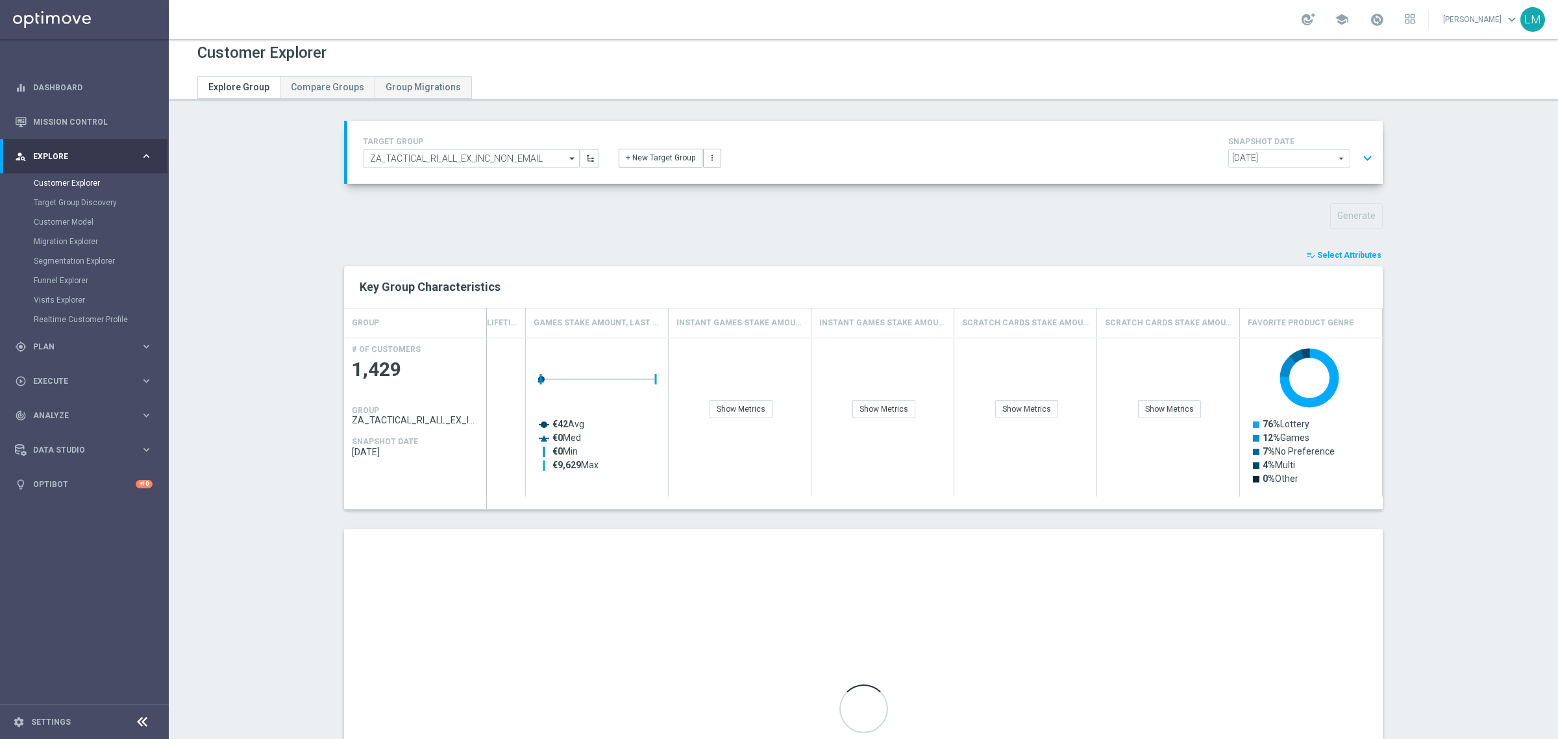
scroll to position [0, 0]
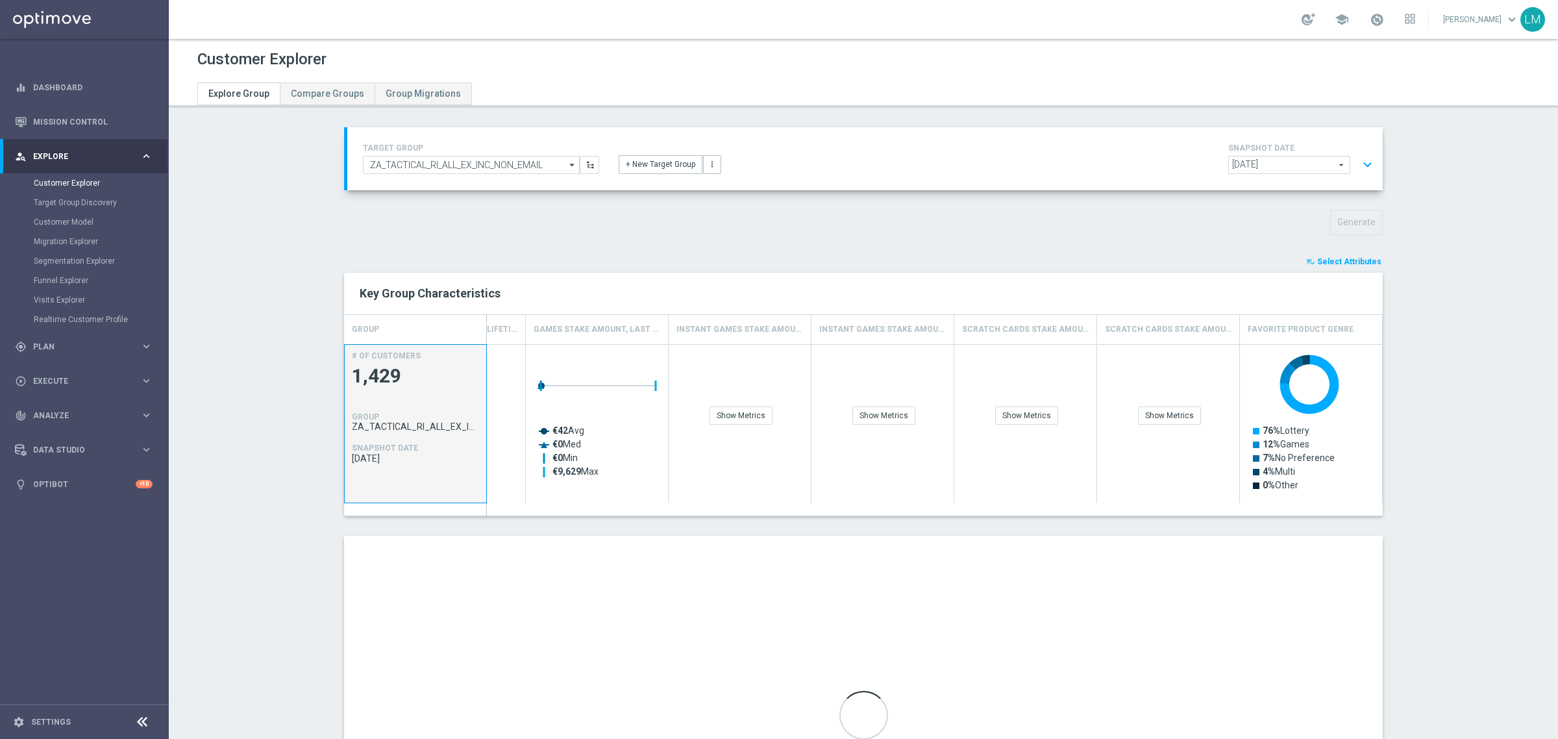
drag, startPoint x: 348, startPoint y: 377, endPoint x: 398, endPoint y: 377, distance: 50.0
click at [398, 377] on span "1,429" at bounding box center [415, 376] width 127 height 25
click at [303, 373] on section "TARGET GROUP ZA_TACTICAL_RI_ALL_EX_INC_NON_EMAIL ZA_TACTICAL_RI_ALL_EX_INC_NON_…" at bounding box center [863, 520] width 1389 height 787
click at [280, 240] on section "TARGET GROUP ZA_TACTICAL_RI_ALL_EX_INC_NON_EMAIL ZA_TACTICAL_RI_ALL_EX_INC_NON_…" at bounding box center [863, 520] width 1389 height 787
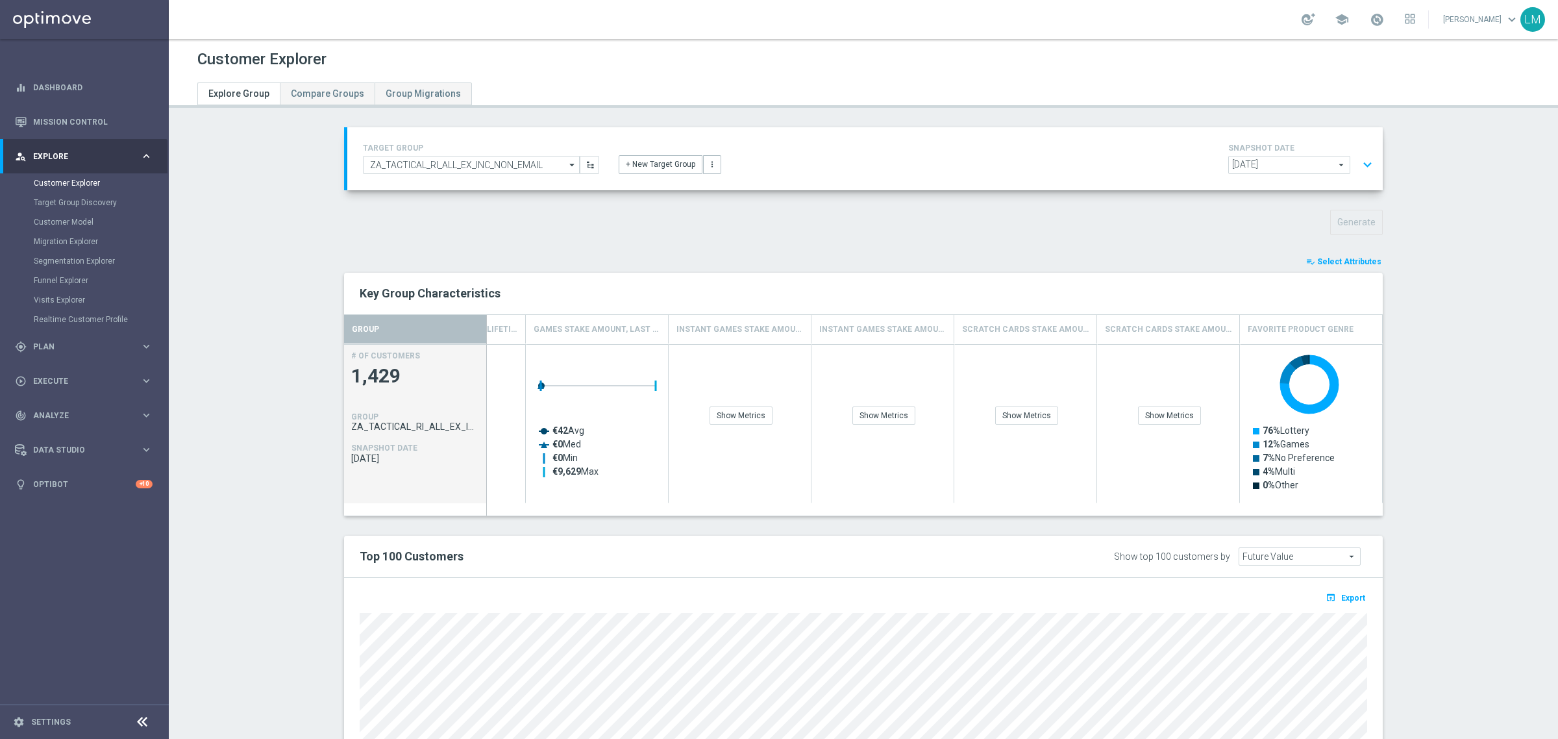
click at [1362, 170] on button "expand_more" at bounding box center [1367, 165] width 19 height 25
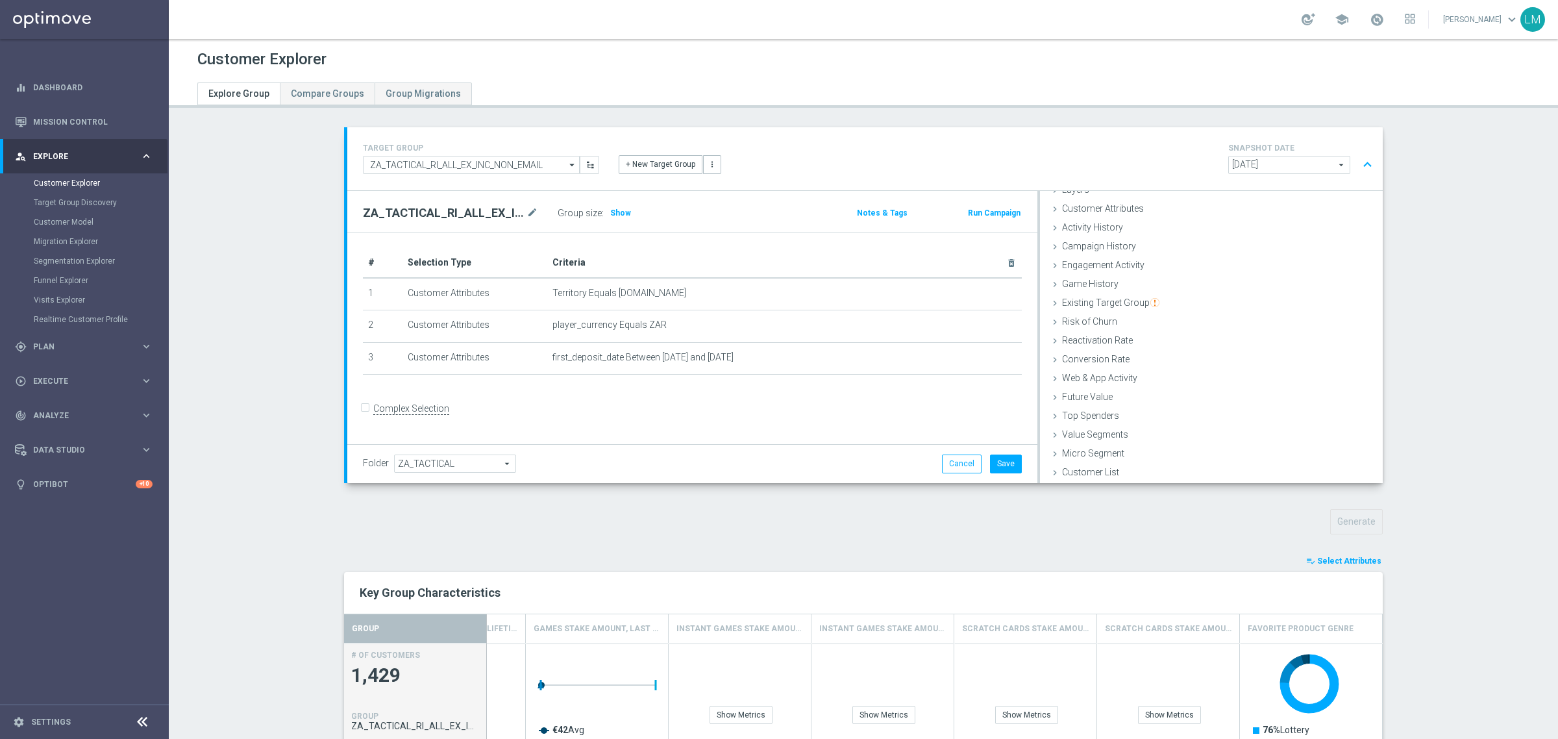
click at [641, 512] on div "Generate" at bounding box center [863, 521] width 1058 height 25
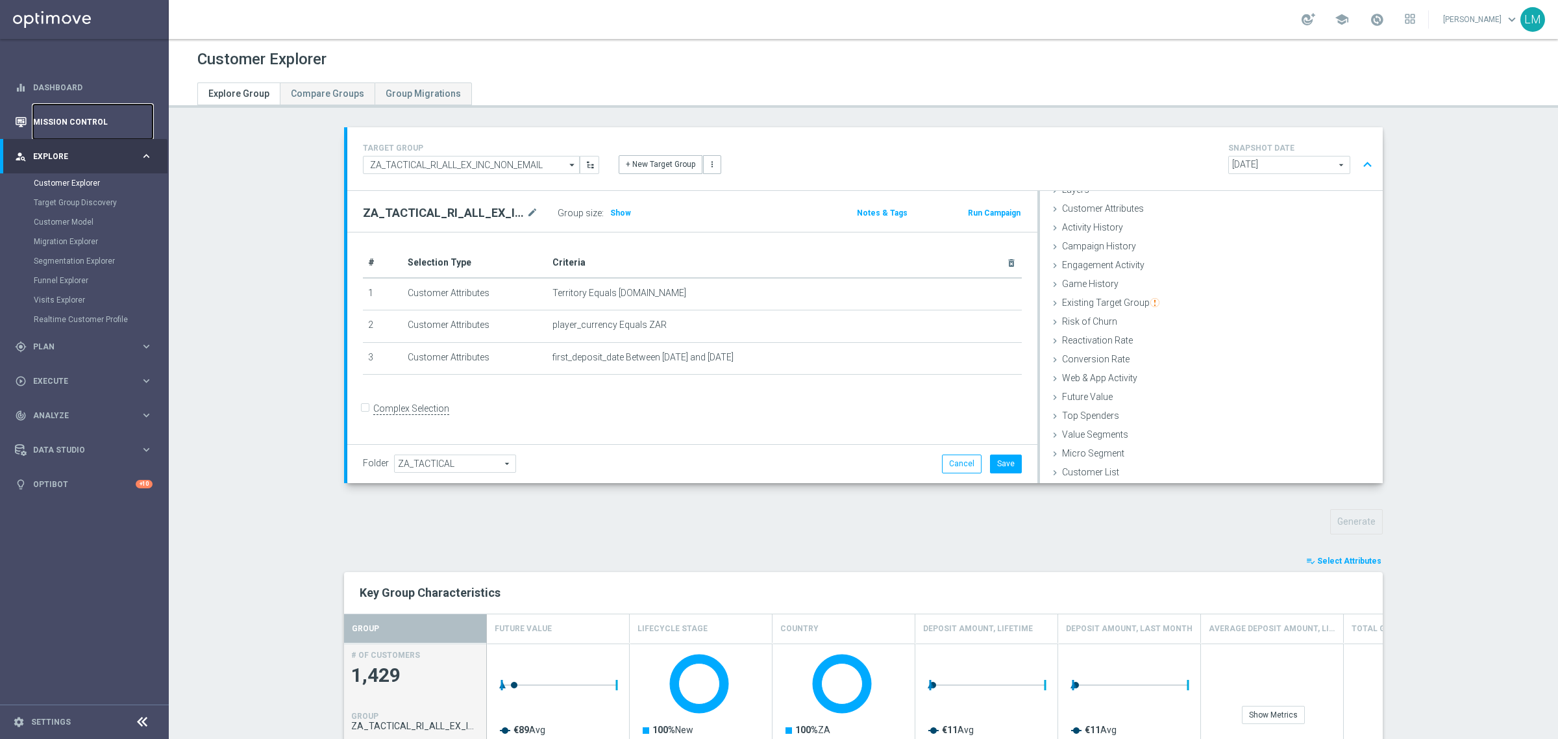
click at [92, 130] on link "Mission Control" at bounding box center [92, 122] width 119 height 34
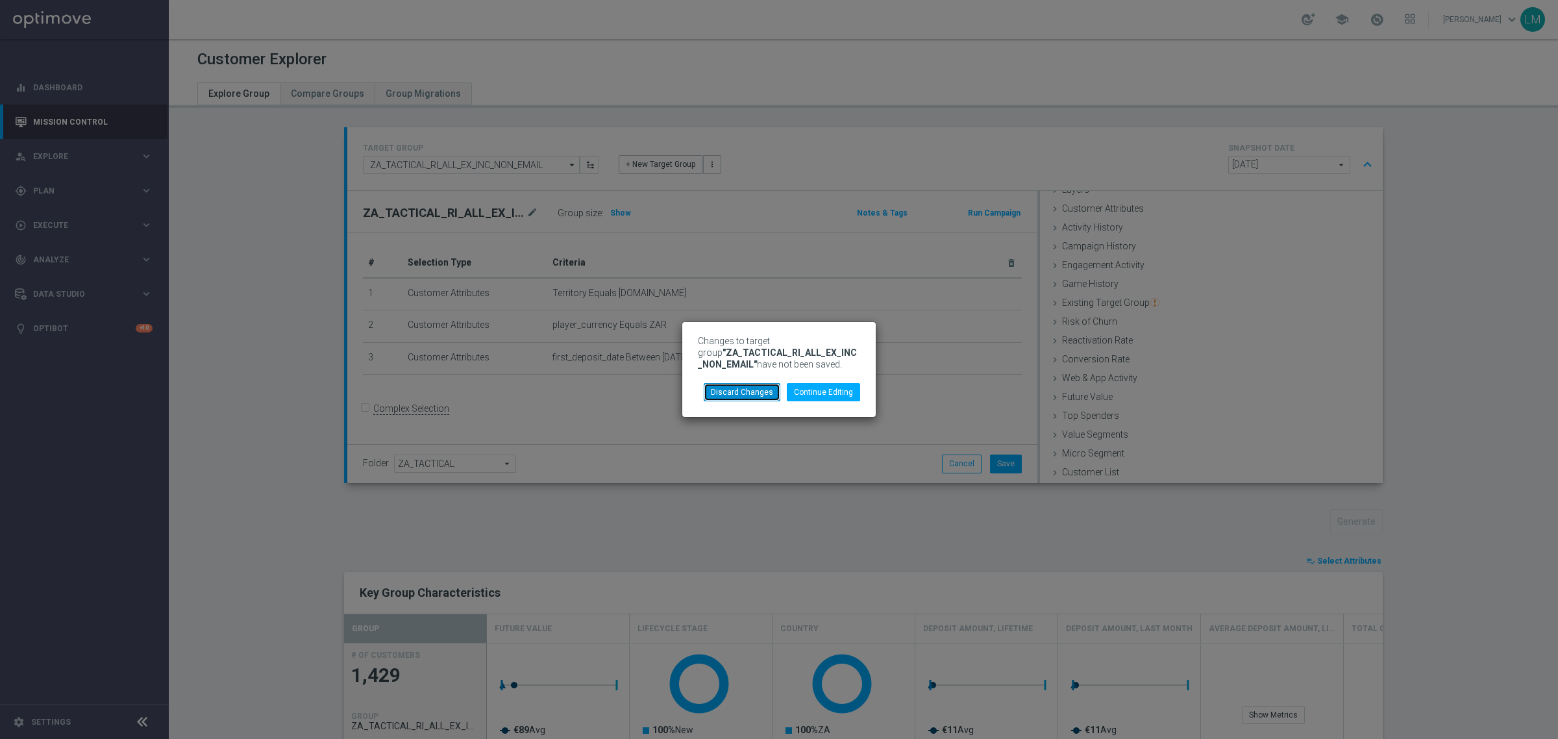
click at [765, 396] on button "Discard Changes" at bounding box center [742, 392] width 77 height 18
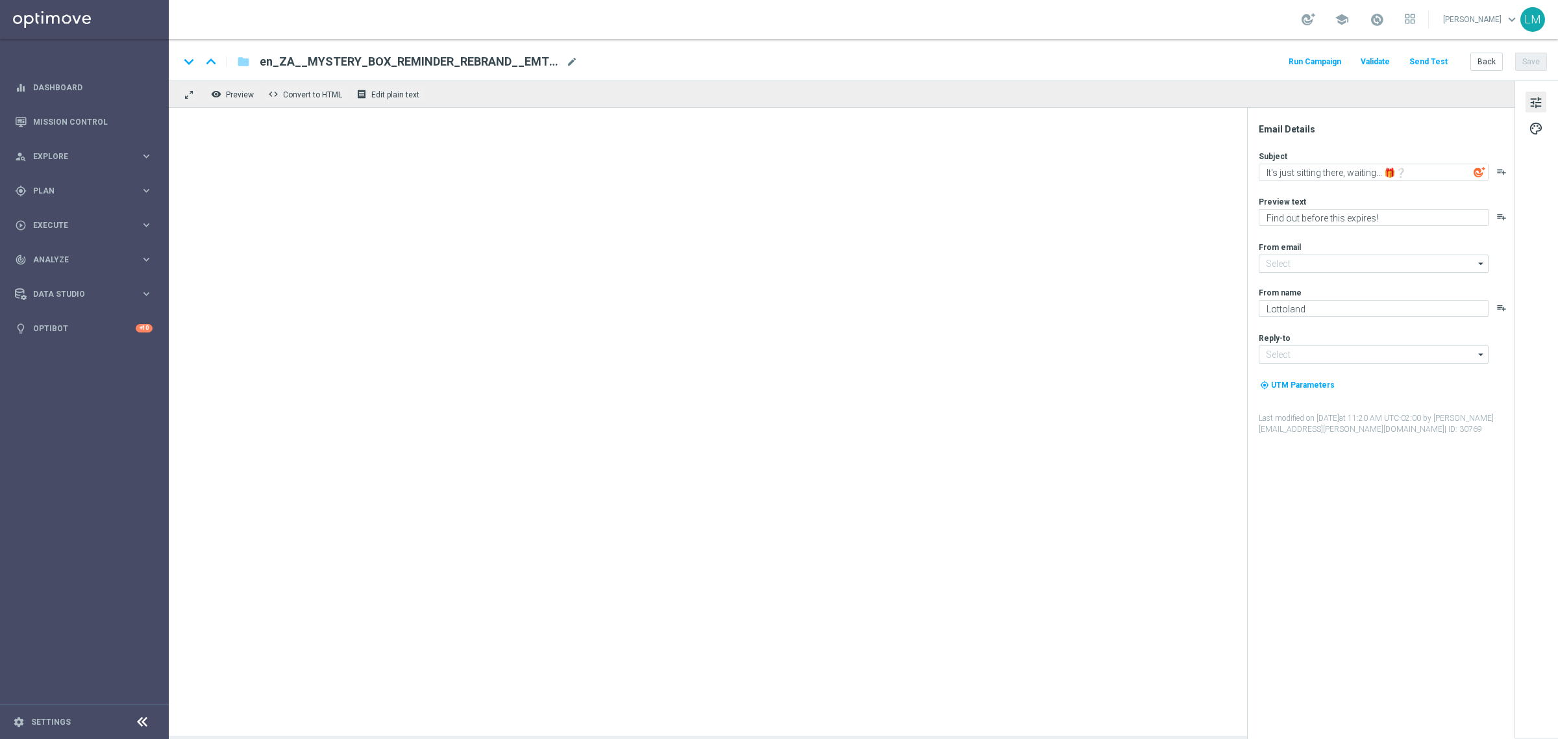
type input "mail@crm.lottoland.com"
type input "support@lottoland.co.za"
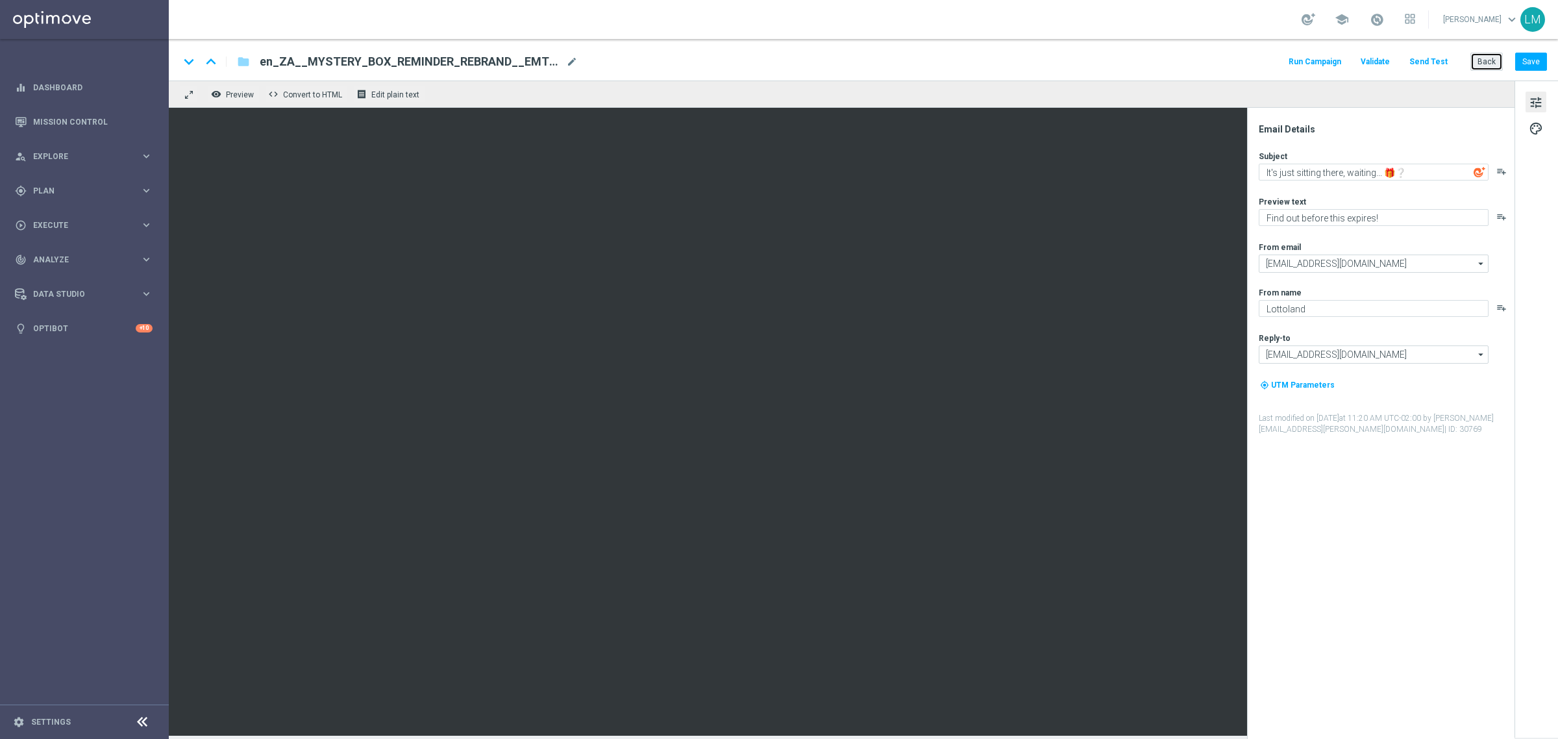
click at [1485, 68] on button "Back" at bounding box center [1486, 62] width 32 height 18
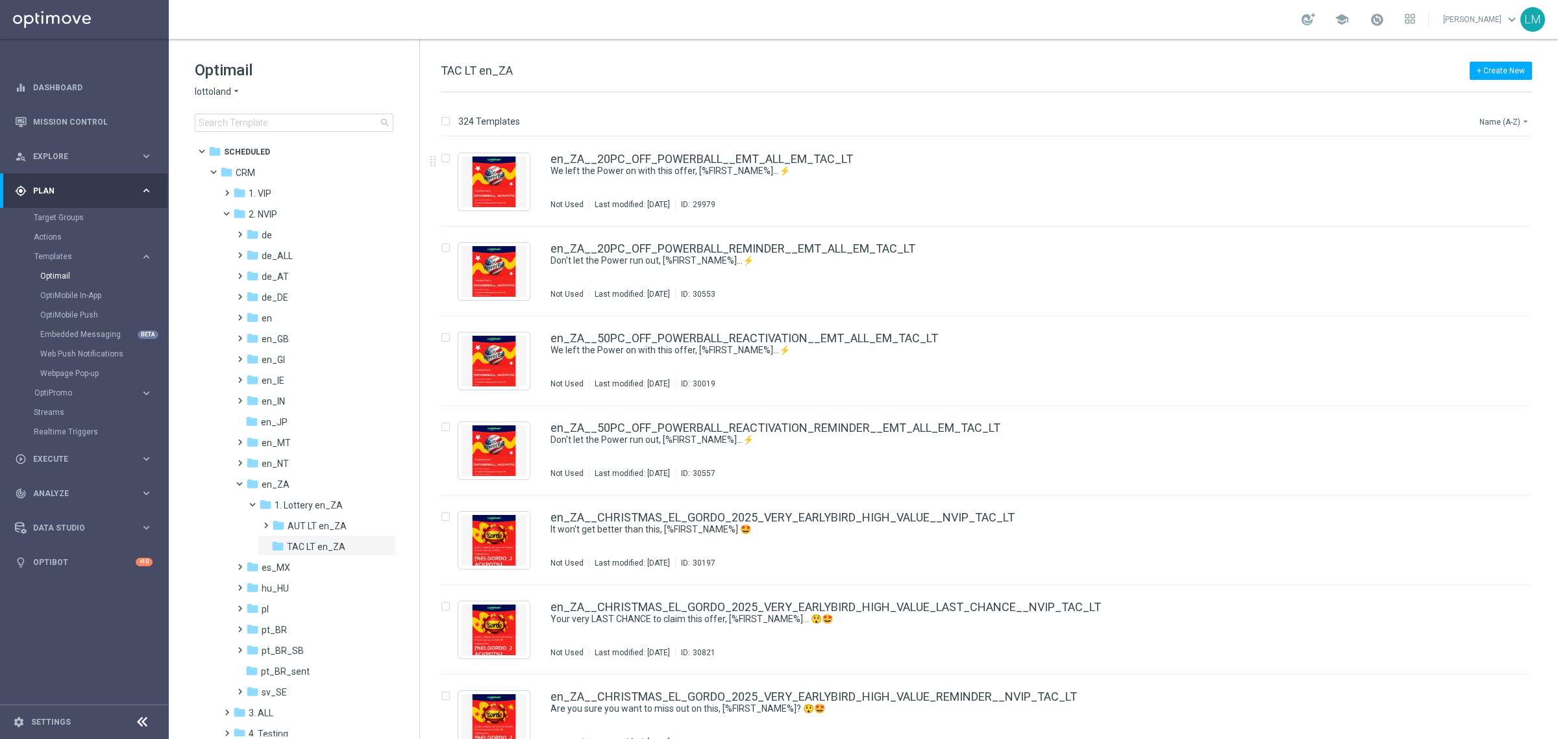
click at [1495, 117] on button "Name (A-Z) arrow_drop_down" at bounding box center [1505, 122] width 54 height 16
click at [1498, 172] on div "Date Modified (Newest)" at bounding box center [1480, 180] width 104 height 18
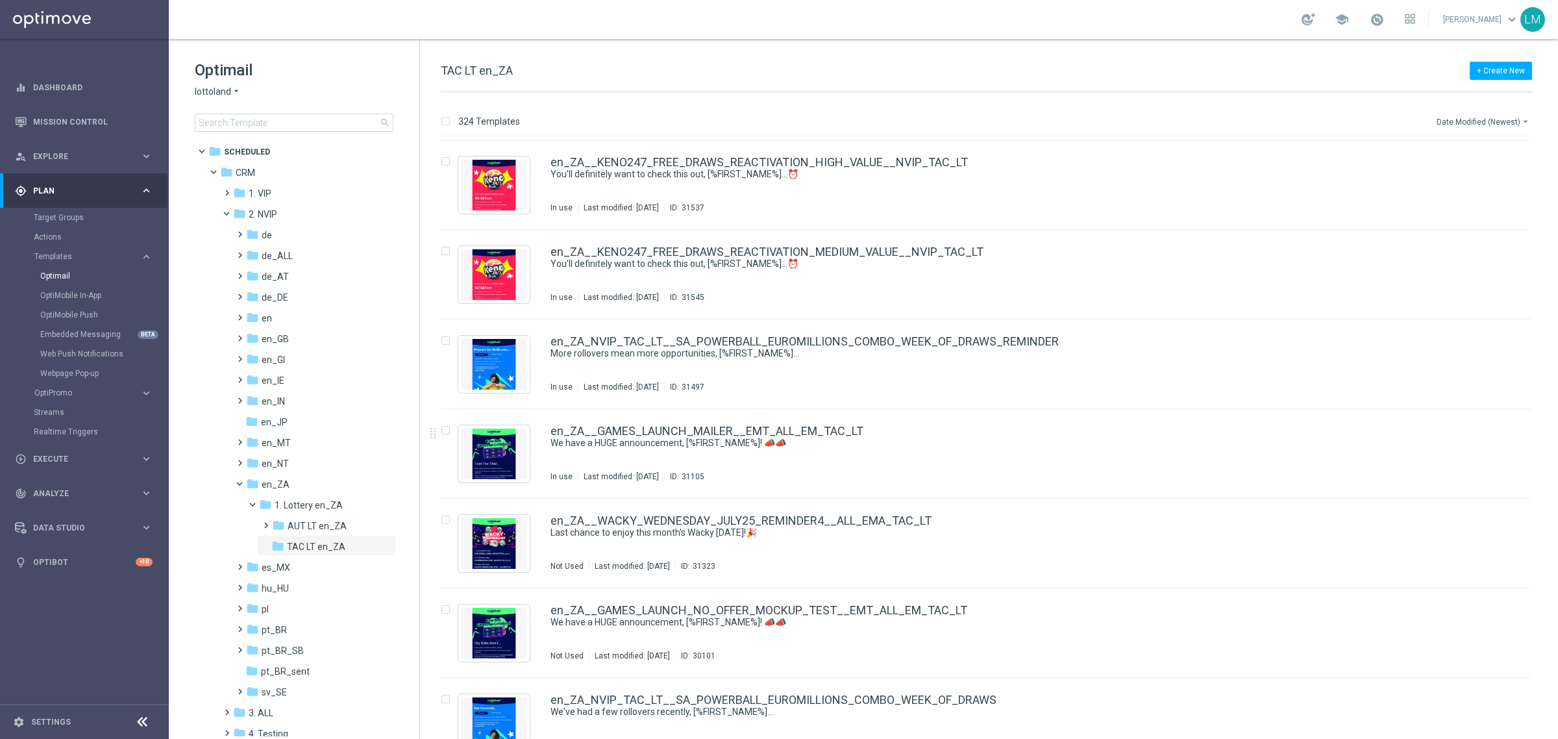
scroll to position [730, 0]
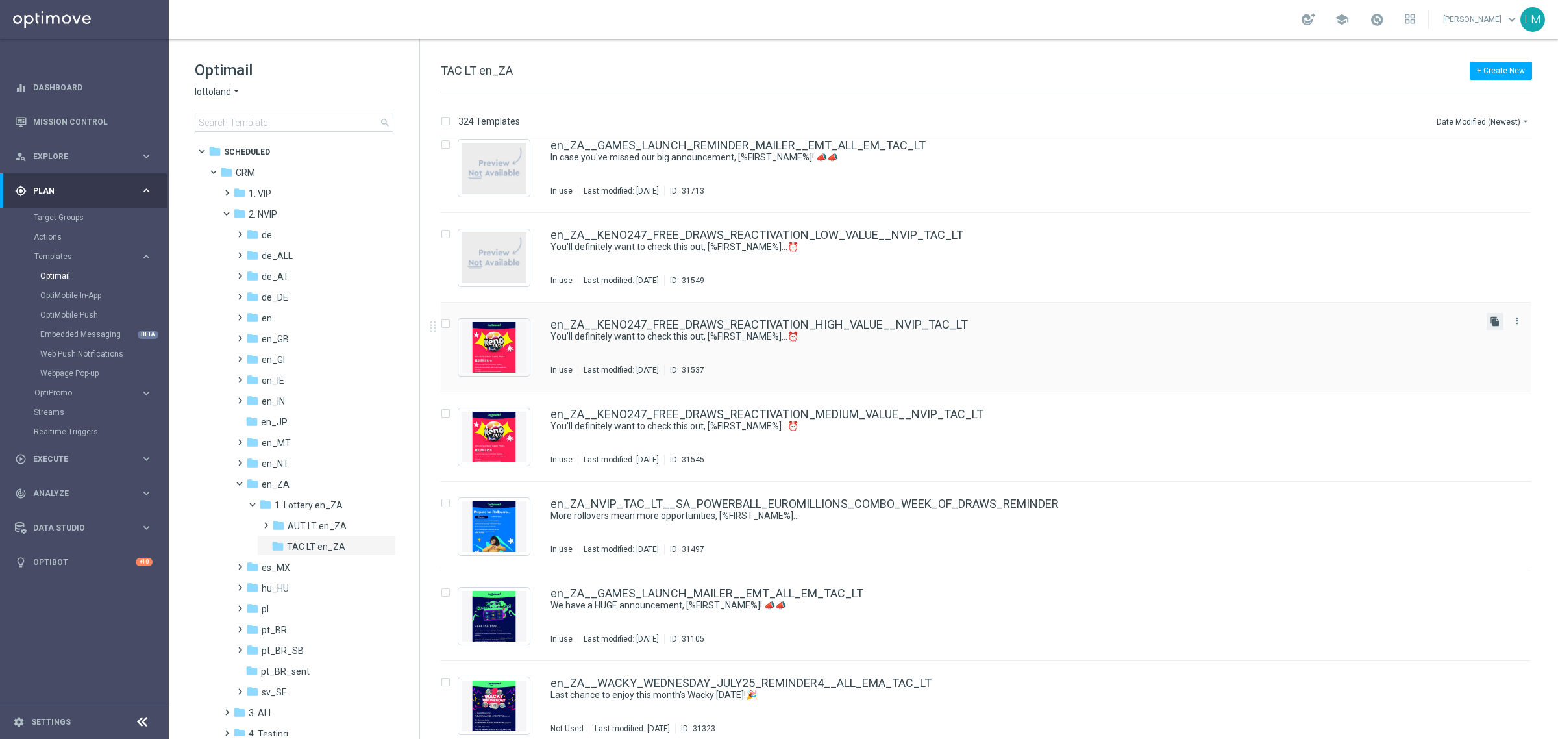
click at [1494, 323] on icon "file_copy" at bounding box center [1495, 321] width 10 height 10
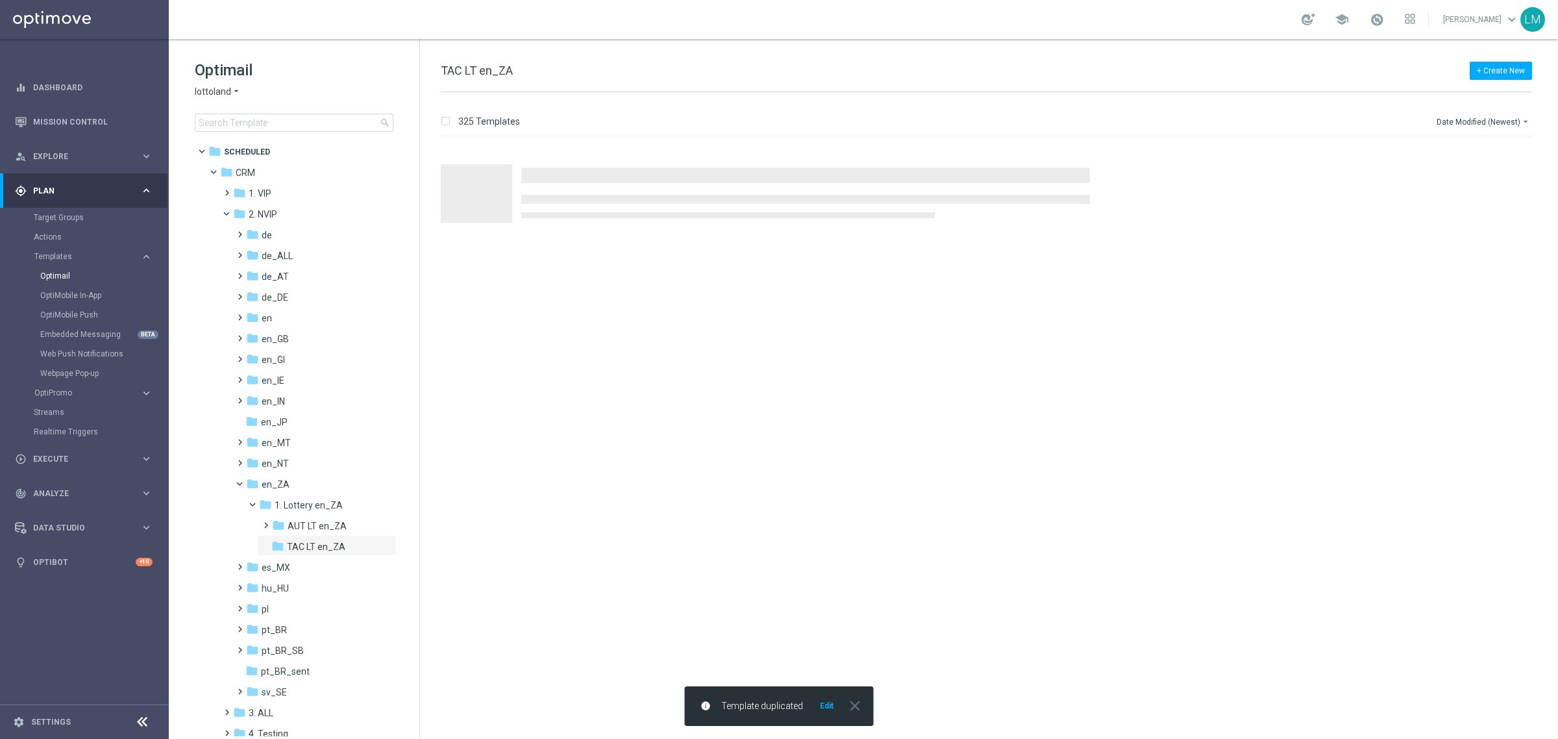
scroll to position [0, 0]
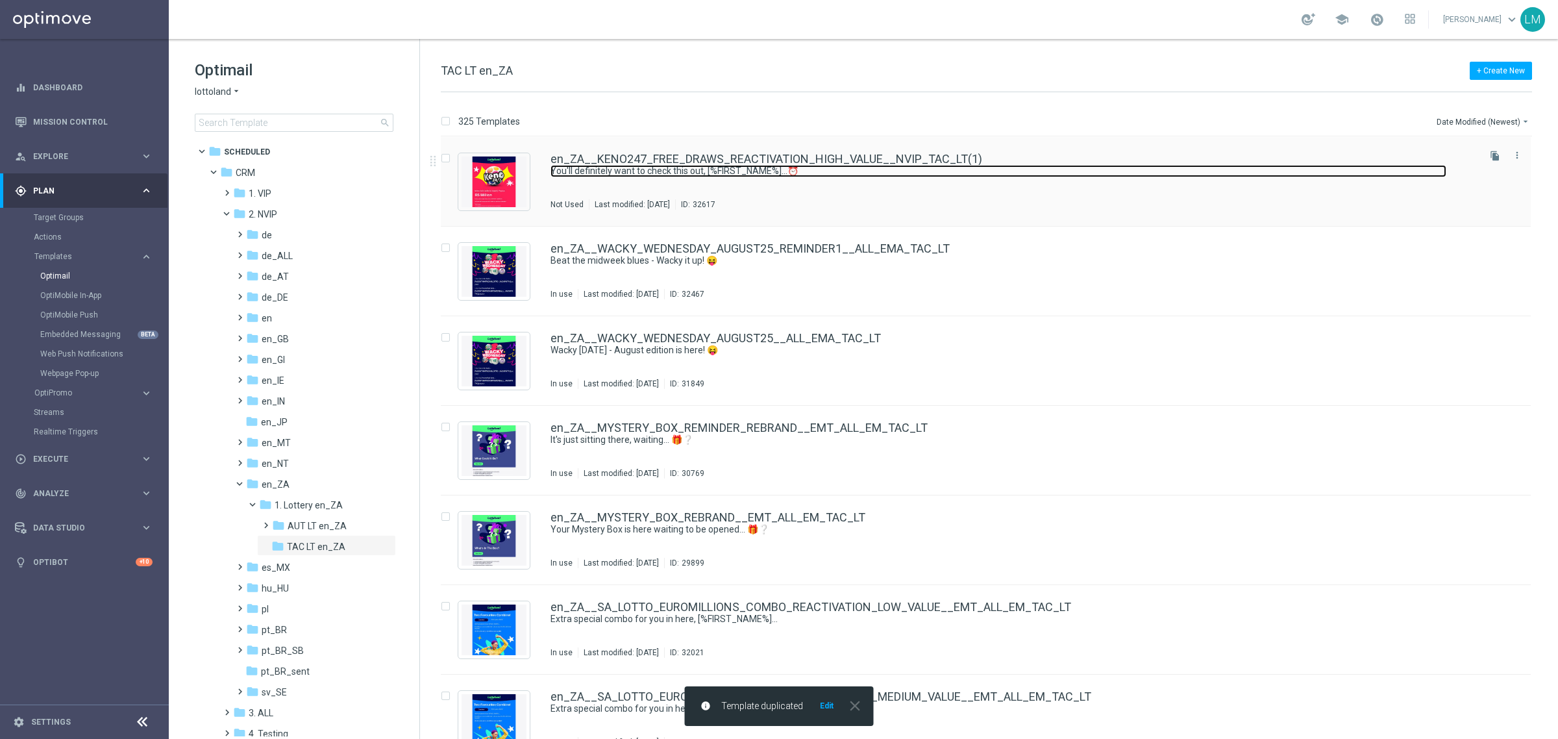
click at [700, 165] on link "You'll definitely want to check this out, [%FIRST_NAME%]...⏰" at bounding box center [998, 171] width 896 height 12
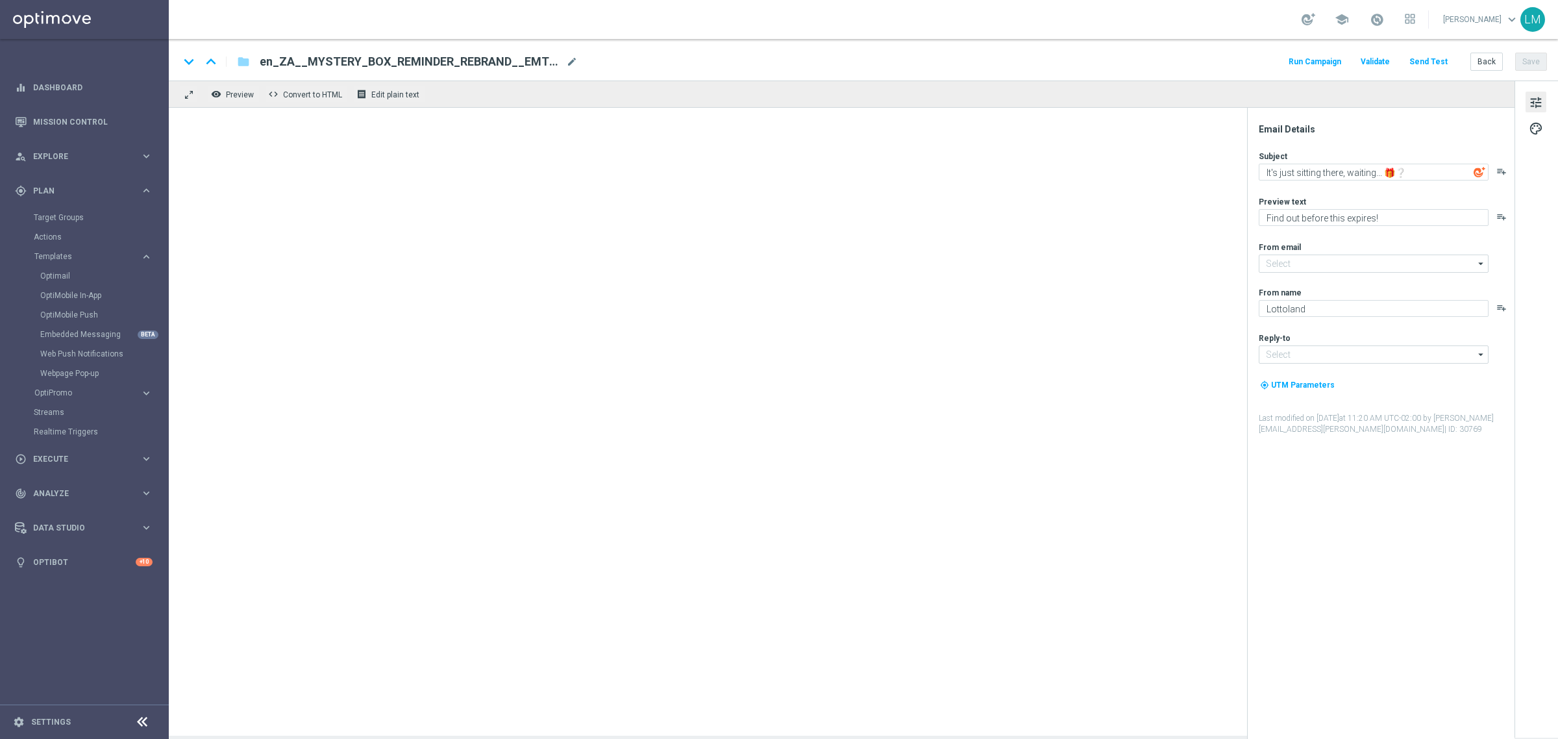
type input "mail@crm.lottoland.com"
type input "support@lottoland.co.za"
type textarea "You'll definitely want to check this out, [%FIRST_NAME%]...⏰"
type textarea "A huge offer you won't want to miss!"
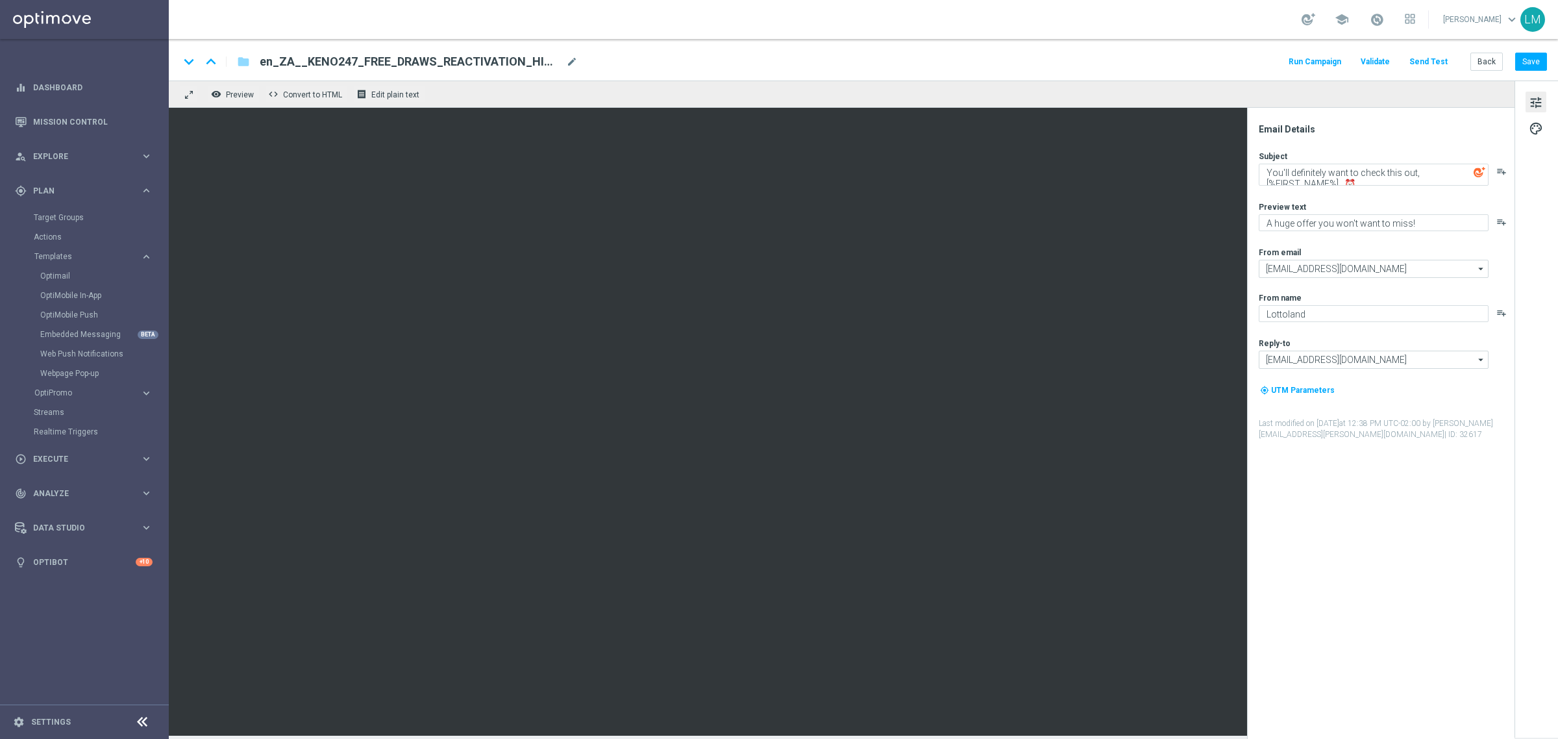
click at [571, 65] on span "mode_edit" at bounding box center [572, 62] width 12 height 12
paste input "EUROMILLIONS_COMBO_WEEK_OF_DRAWS__EMT_ALL_EM_TAC_LT"
type input "en_ZA__EUROMILLIONS_COMBO_WEEK_OF_DRAWS__EMT_ALL_EM_TAC_LT"
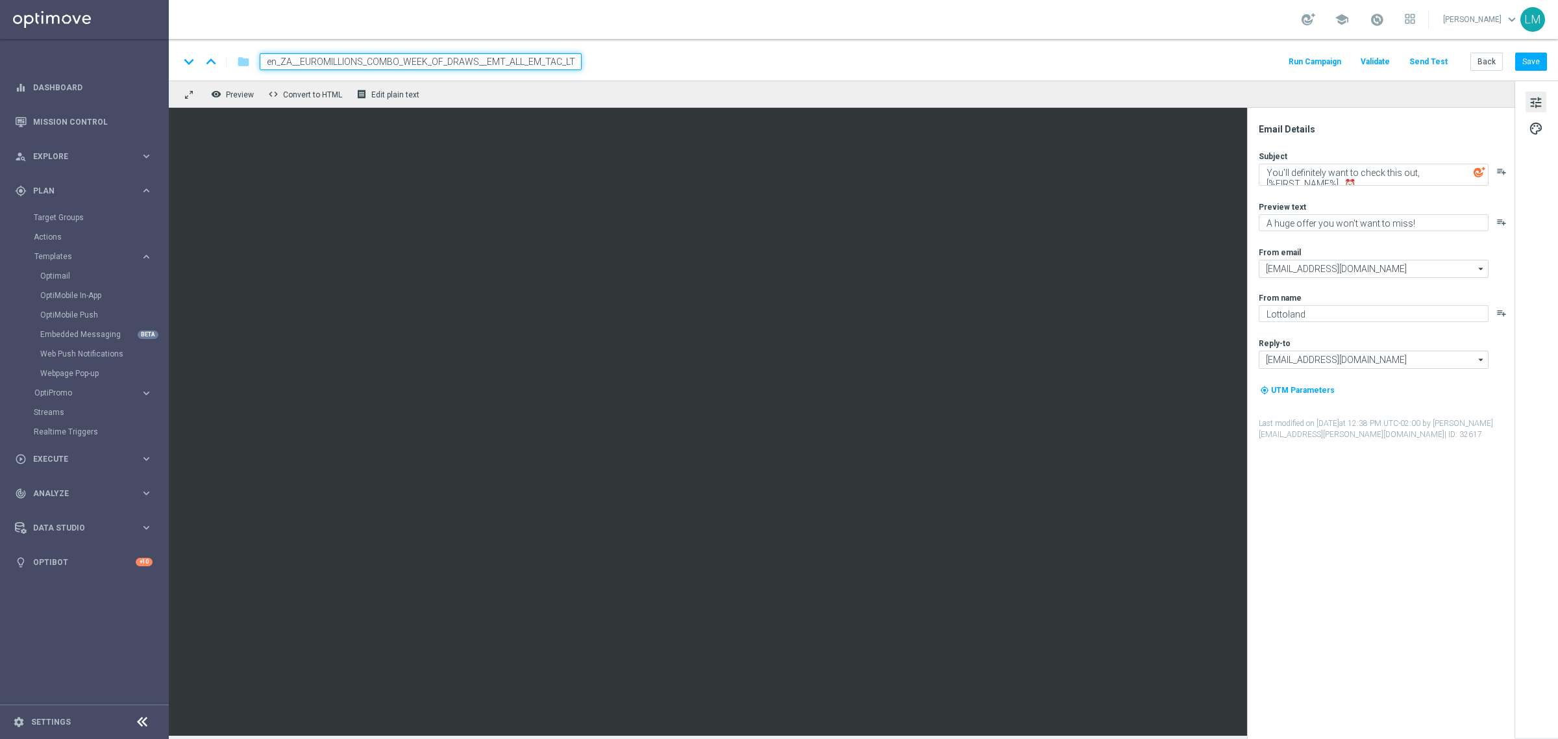
click at [567, 79] on div "keyboard_arrow_down keyboard_arrow_up folder en_ZA__EUROMILLIONS_COMBO_WEEK_OF_…" at bounding box center [863, 60] width 1389 height 42
click at [543, 67] on input "en_ZA__EUROMILLIONS_COMBO_WEEK_OF_DRAWS__EMT_ALL_EM_TAC_LT" at bounding box center [421, 61] width 322 height 17
click at [536, 98] on div "remove_red_eye Preview code Convert to HTML receipt Edit plain text" at bounding box center [842, 93] width 1346 height 27
click at [525, 62] on input "en_ZA__EUROMILLIONS_COMBO_WEEK_OF_DRAWS__EMT_ALL_EM_TAC_LT" at bounding box center [421, 61] width 322 height 17
click at [517, 91] on div "remove_red_eye Preview code Convert to HTML receipt Edit plain text" at bounding box center [842, 93] width 1346 height 27
